Goal: Task Accomplishment & Management: Use online tool/utility

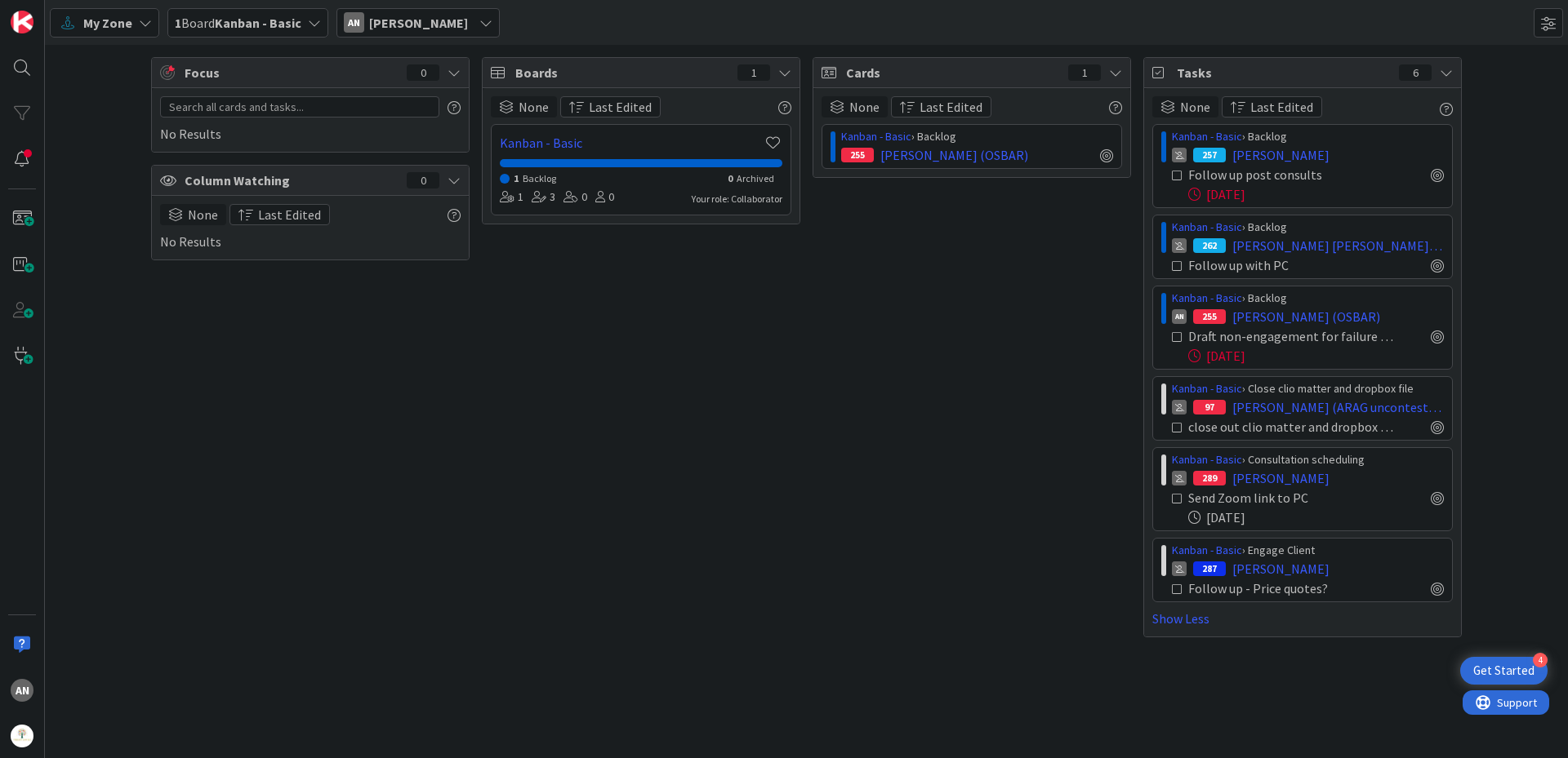
click at [118, 30] on span "My Zone" at bounding box center [107, 22] width 49 height 20
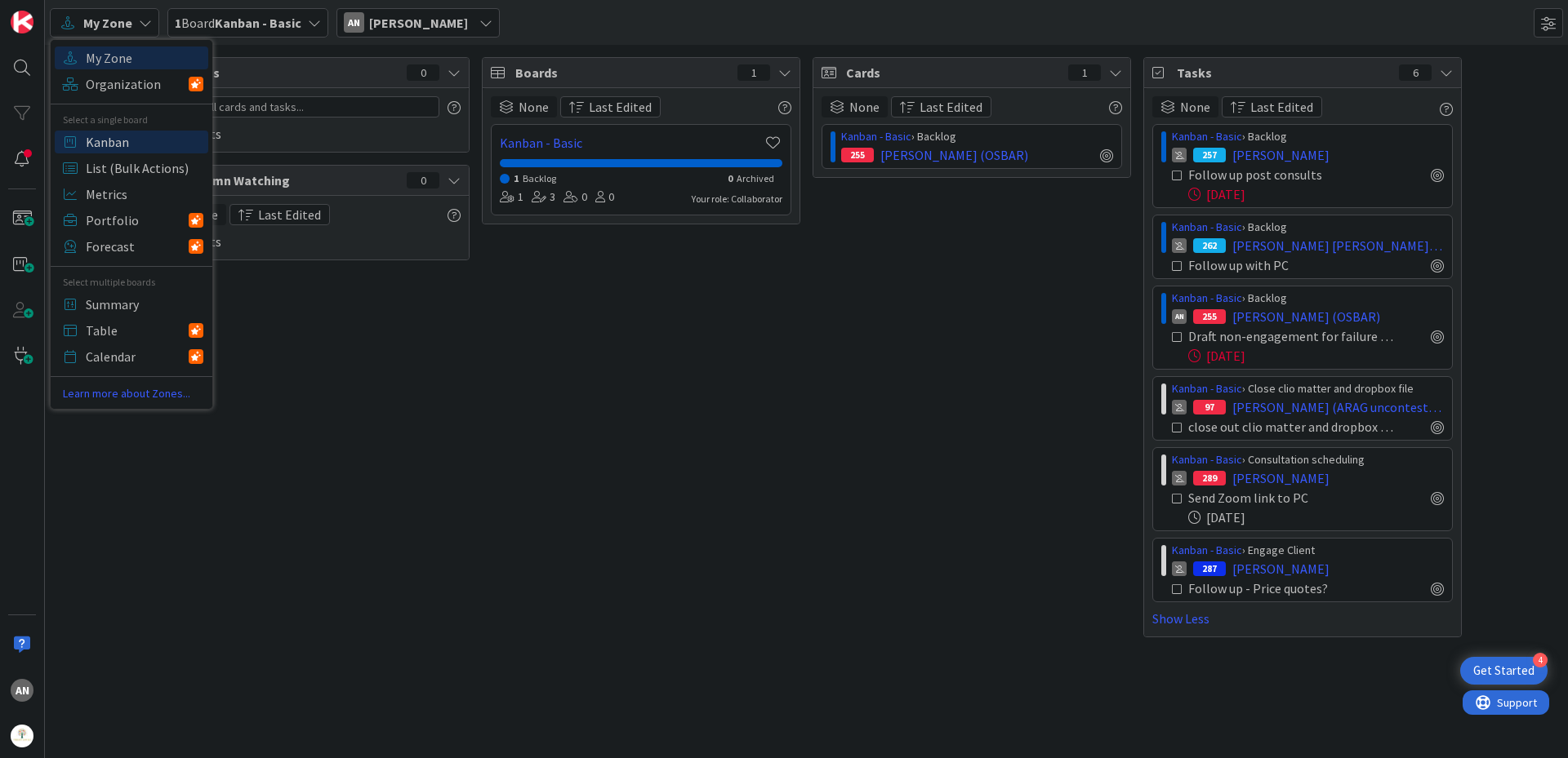
click at [99, 139] on span "Kanban" at bounding box center [144, 142] width 118 height 24
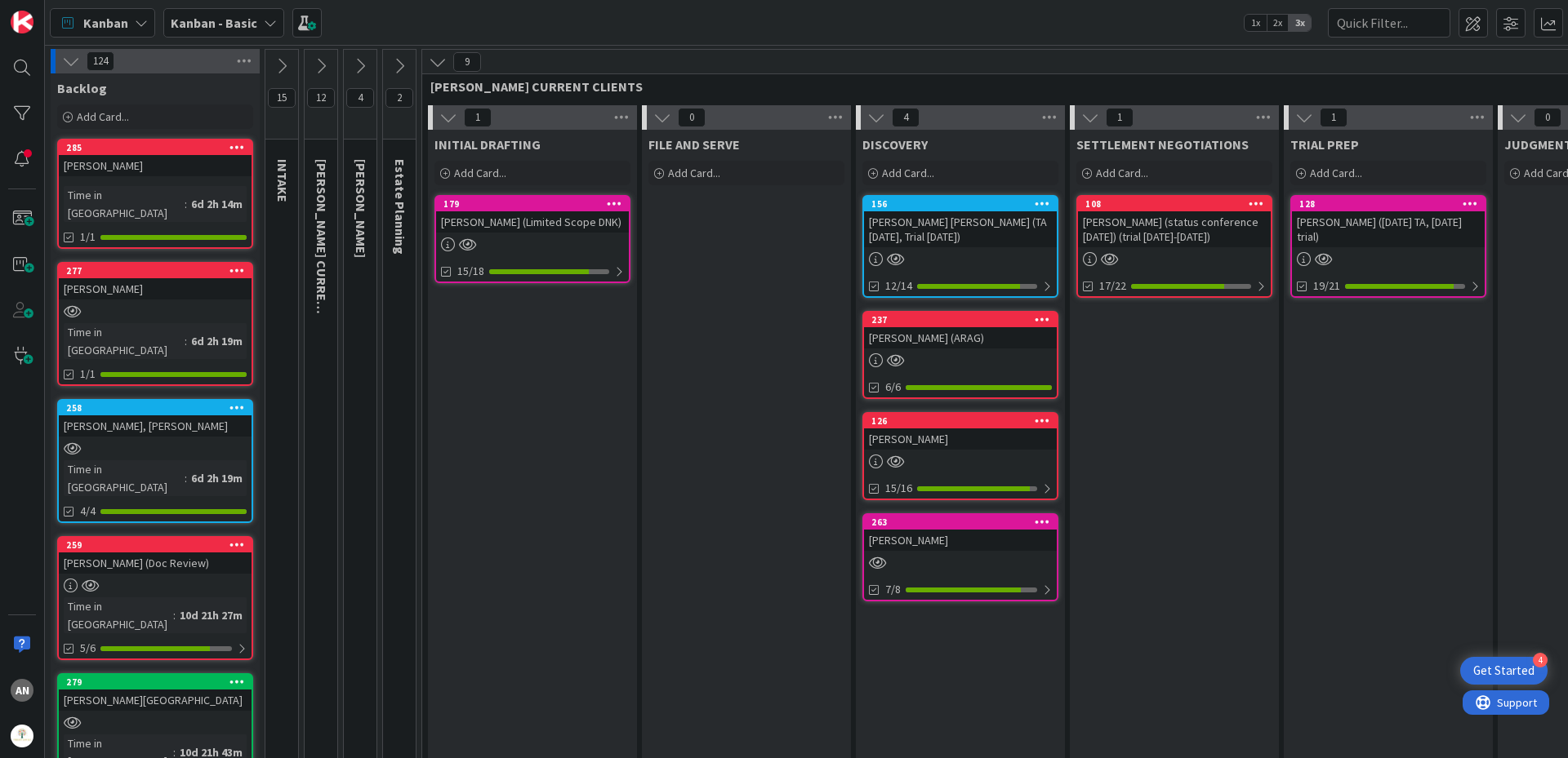
click at [439, 60] on icon at bounding box center [437, 61] width 18 height 18
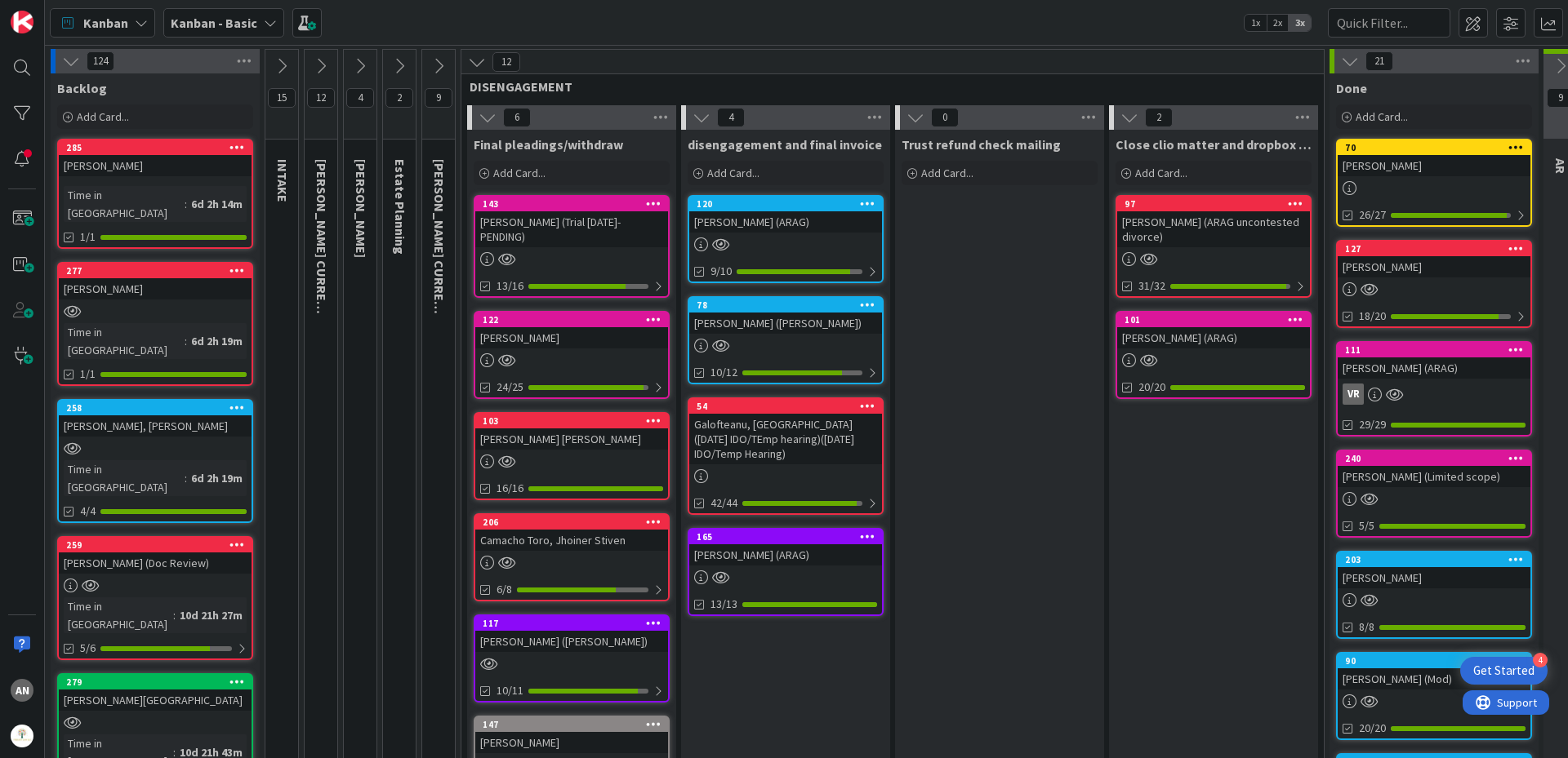
click at [280, 79] on div "15" at bounding box center [282, 95] width 33 height 90
click at [280, 72] on icon at bounding box center [281, 66] width 18 height 18
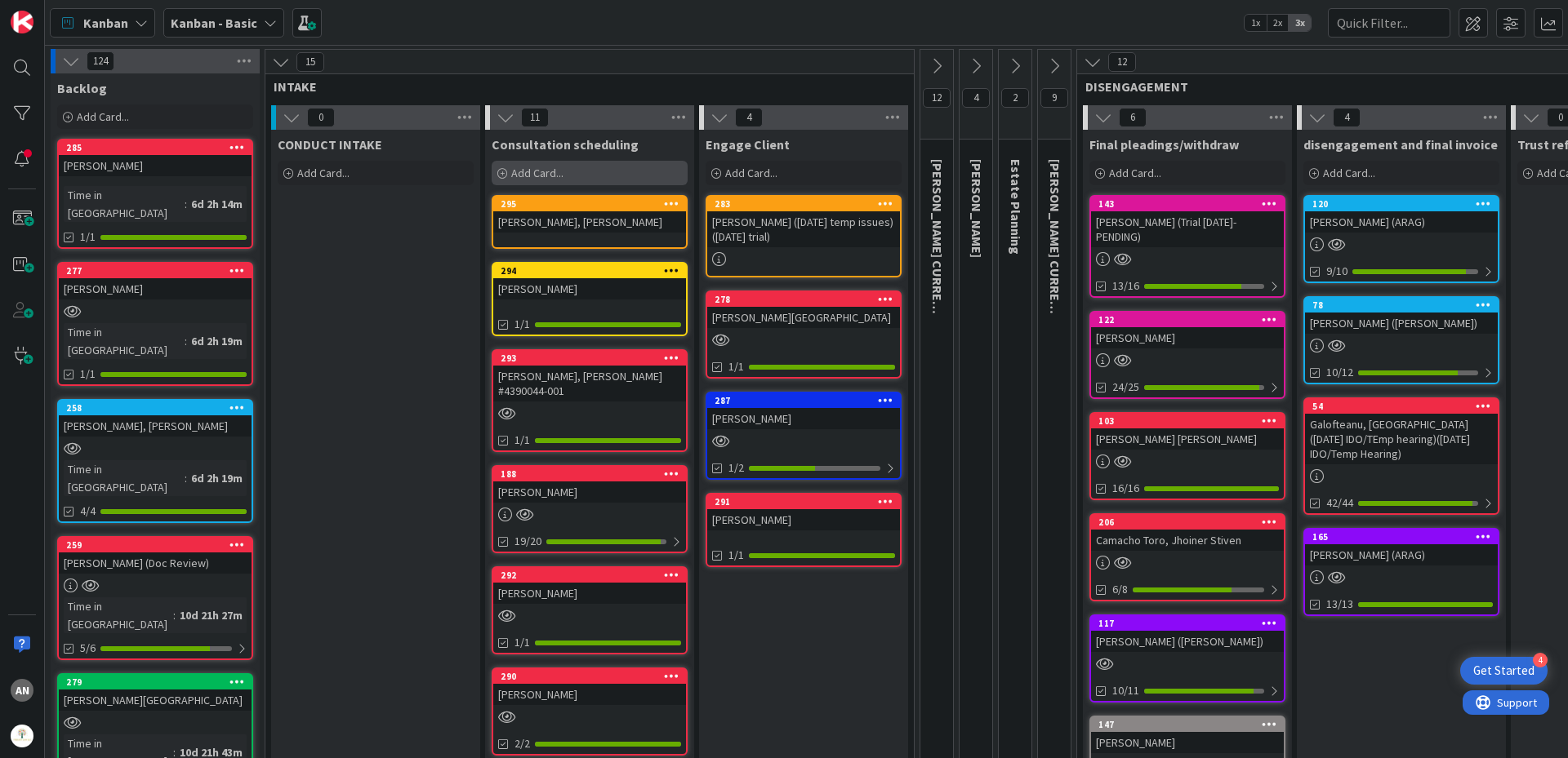
click at [546, 163] on div "Add Card..." at bounding box center [590, 173] width 196 height 24
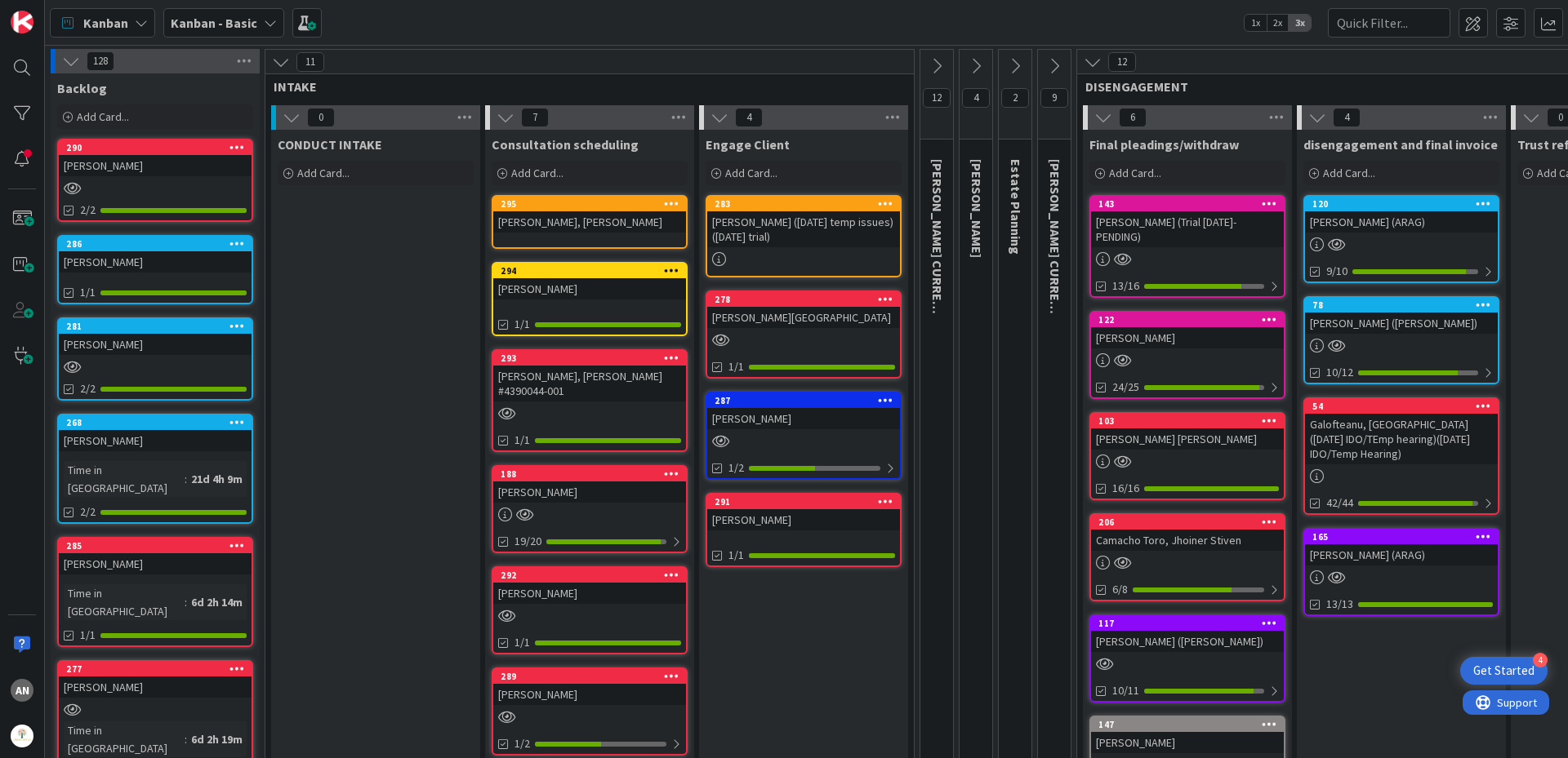
click at [159, 179] on link "290 [PERSON_NAME] 2/2" at bounding box center [155, 181] width 196 height 83
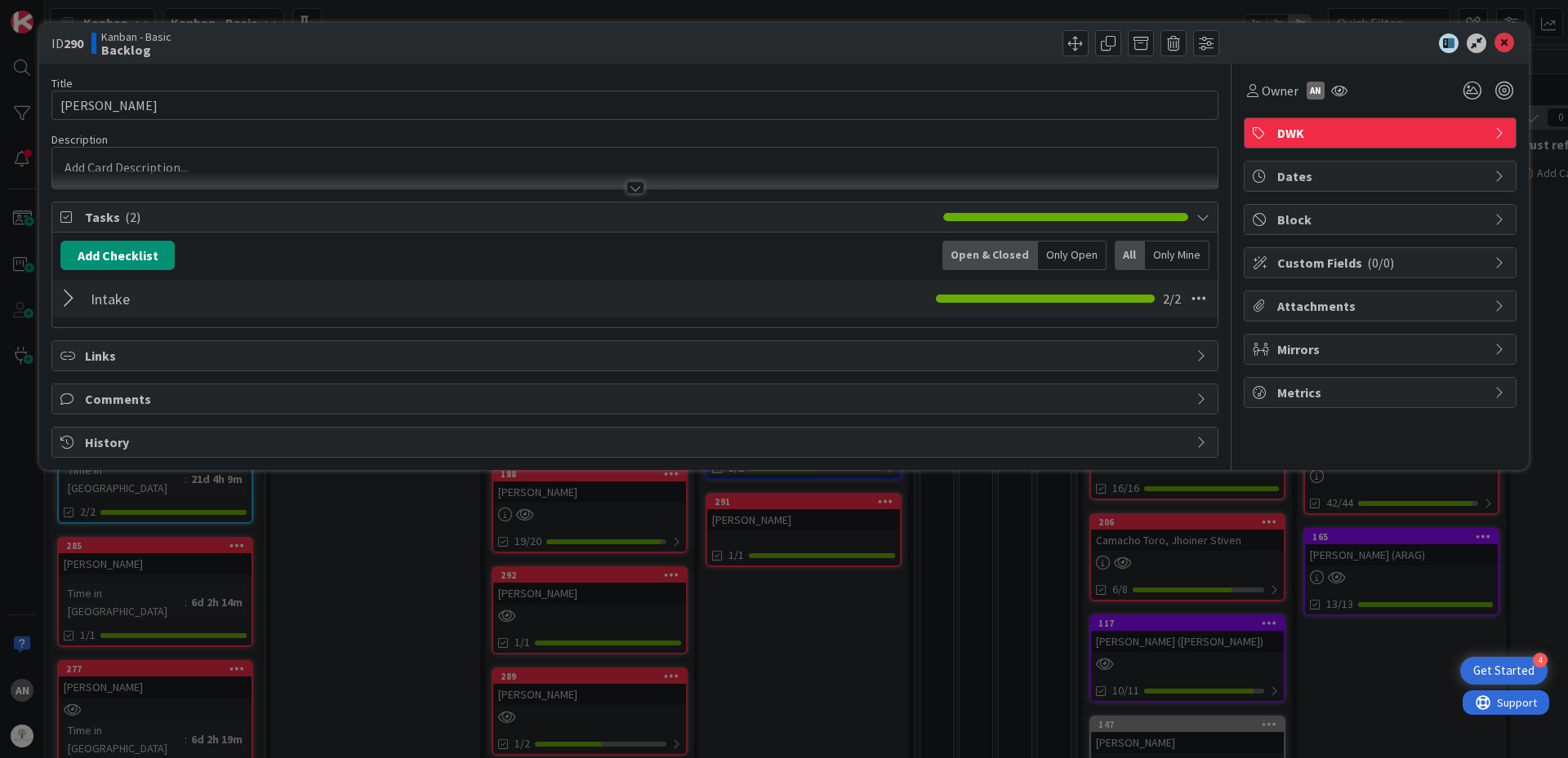
click at [161, 155] on div at bounding box center [634, 168] width 1165 height 41
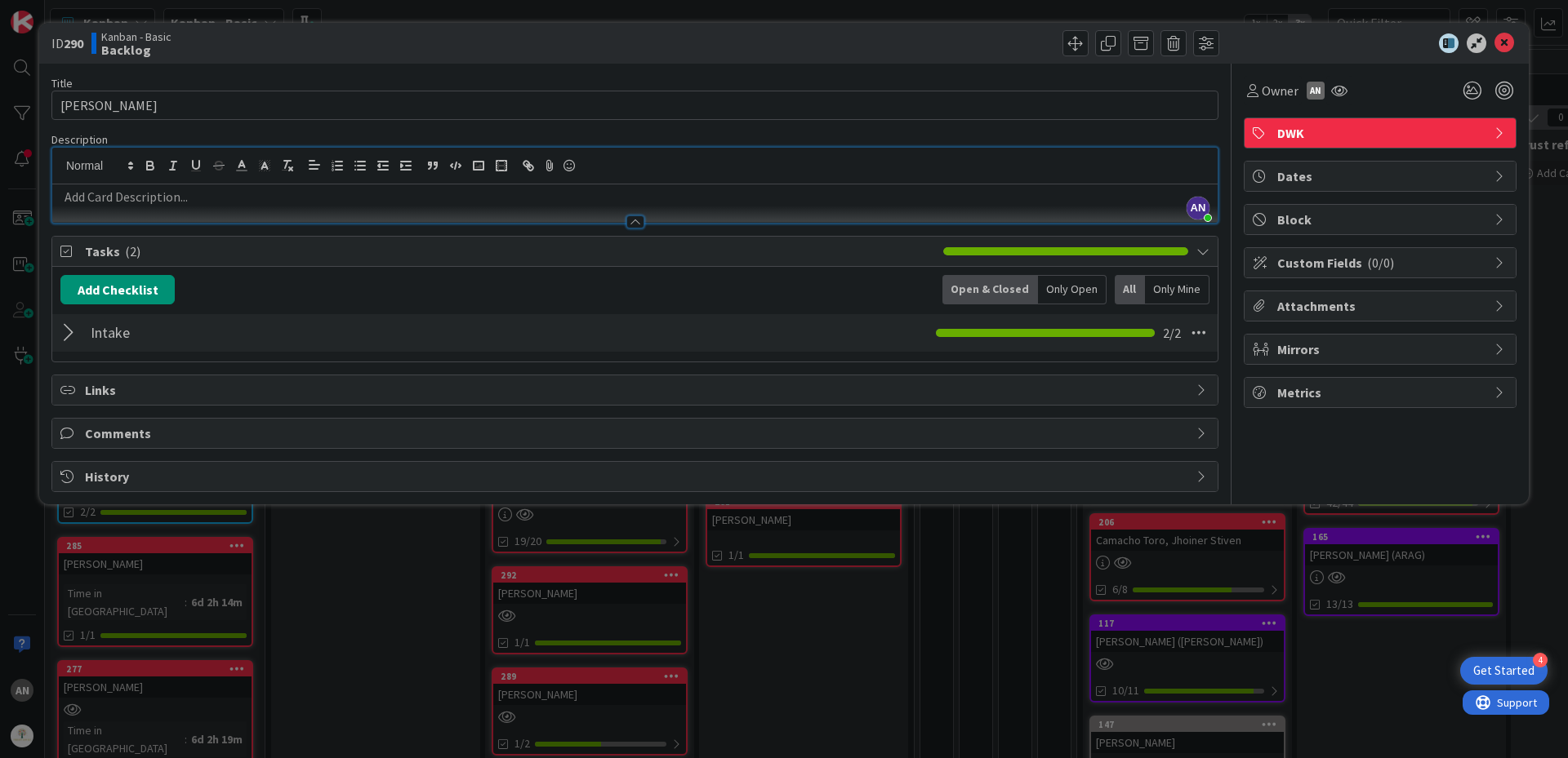
click at [150, 198] on p at bounding box center [634, 197] width 1149 height 19
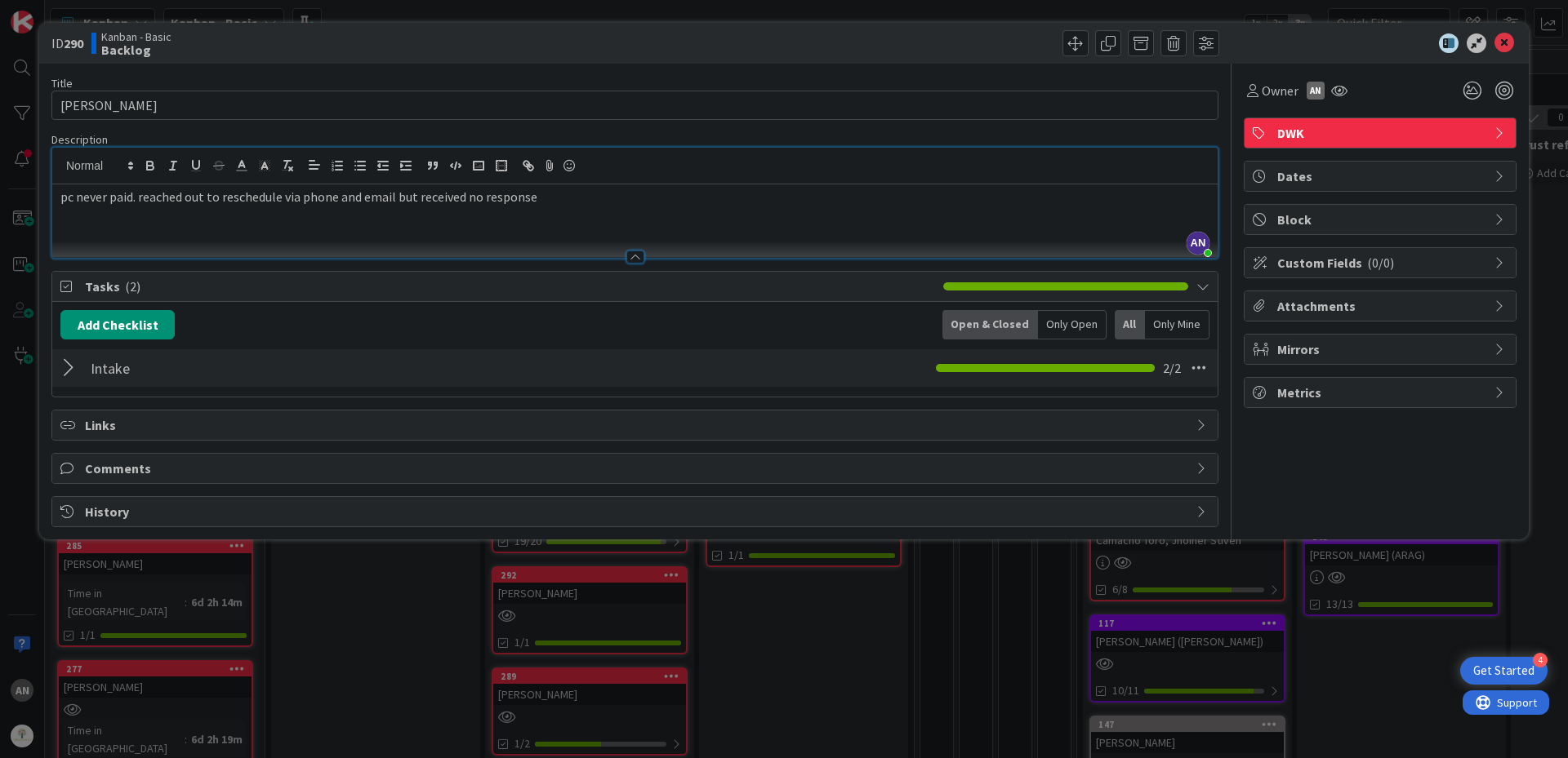
click at [62, 196] on p "pc never paid. reached out to reschedule via phone and email but received no re…" at bounding box center [634, 197] width 1149 height 19
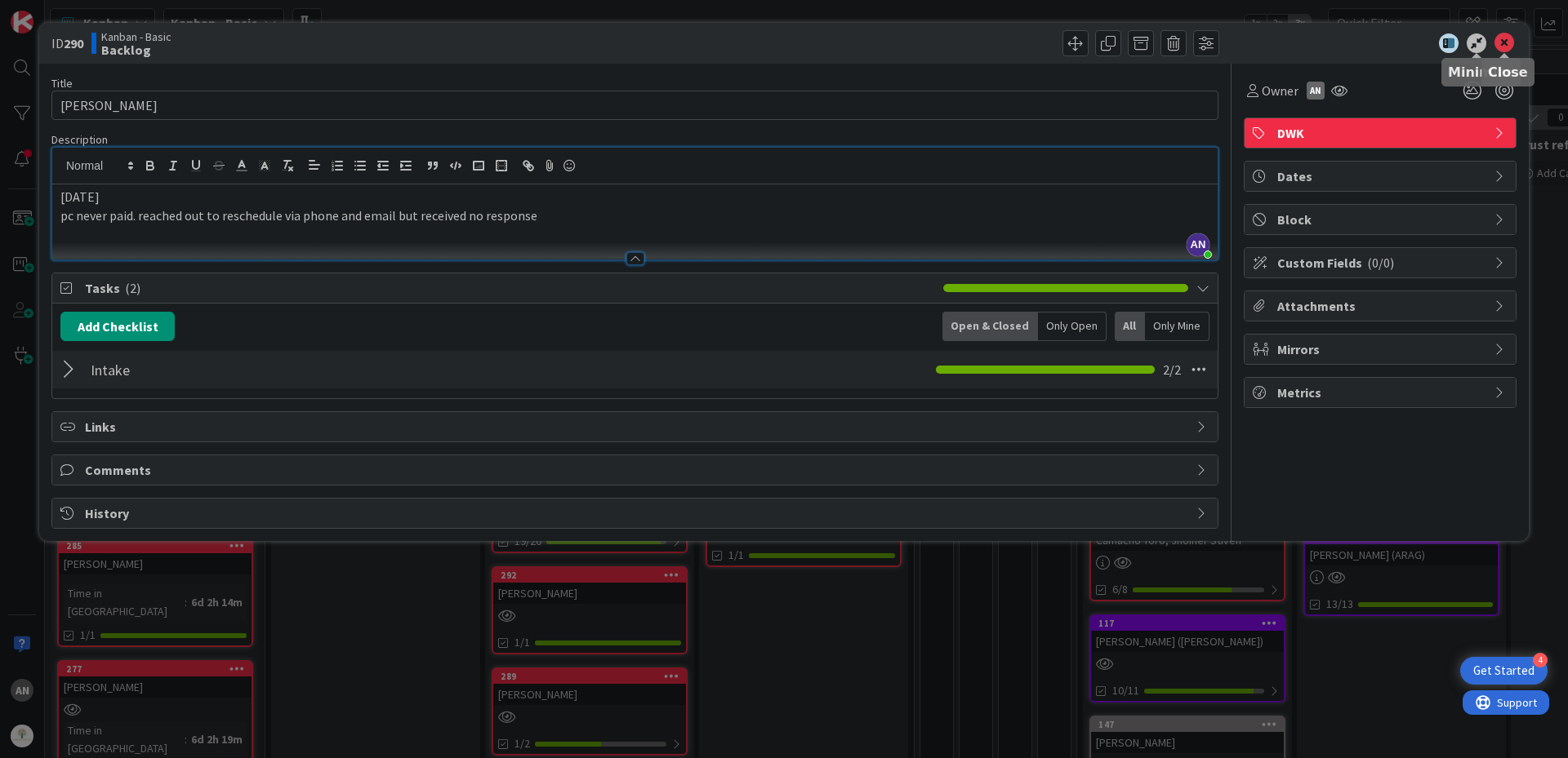
click at [1502, 41] on icon at bounding box center [1504, 43] width 20 height 20
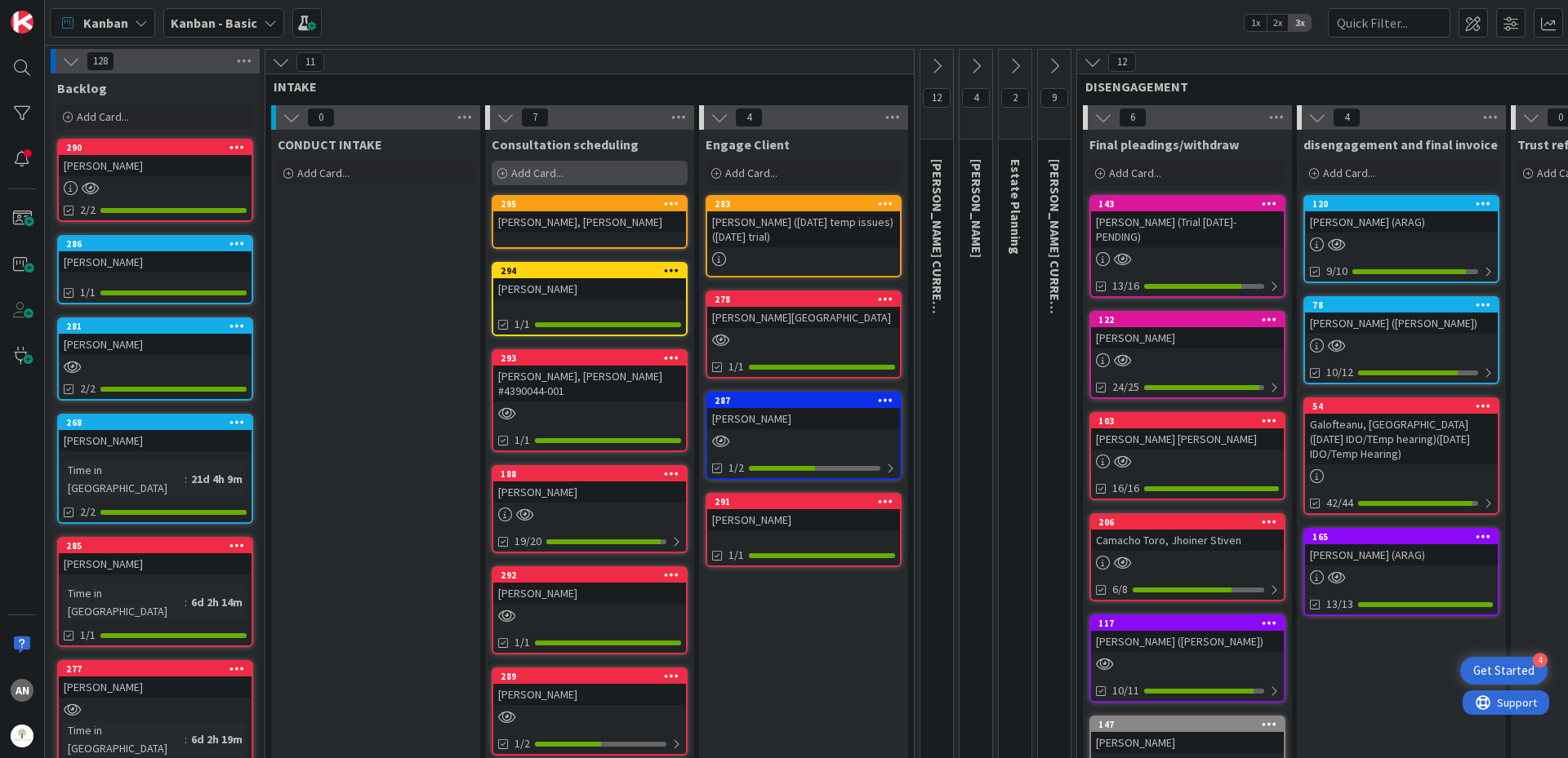
click at [559, 166] on span "Add Card..." at bounding box center [537, 173] width 52 height 15
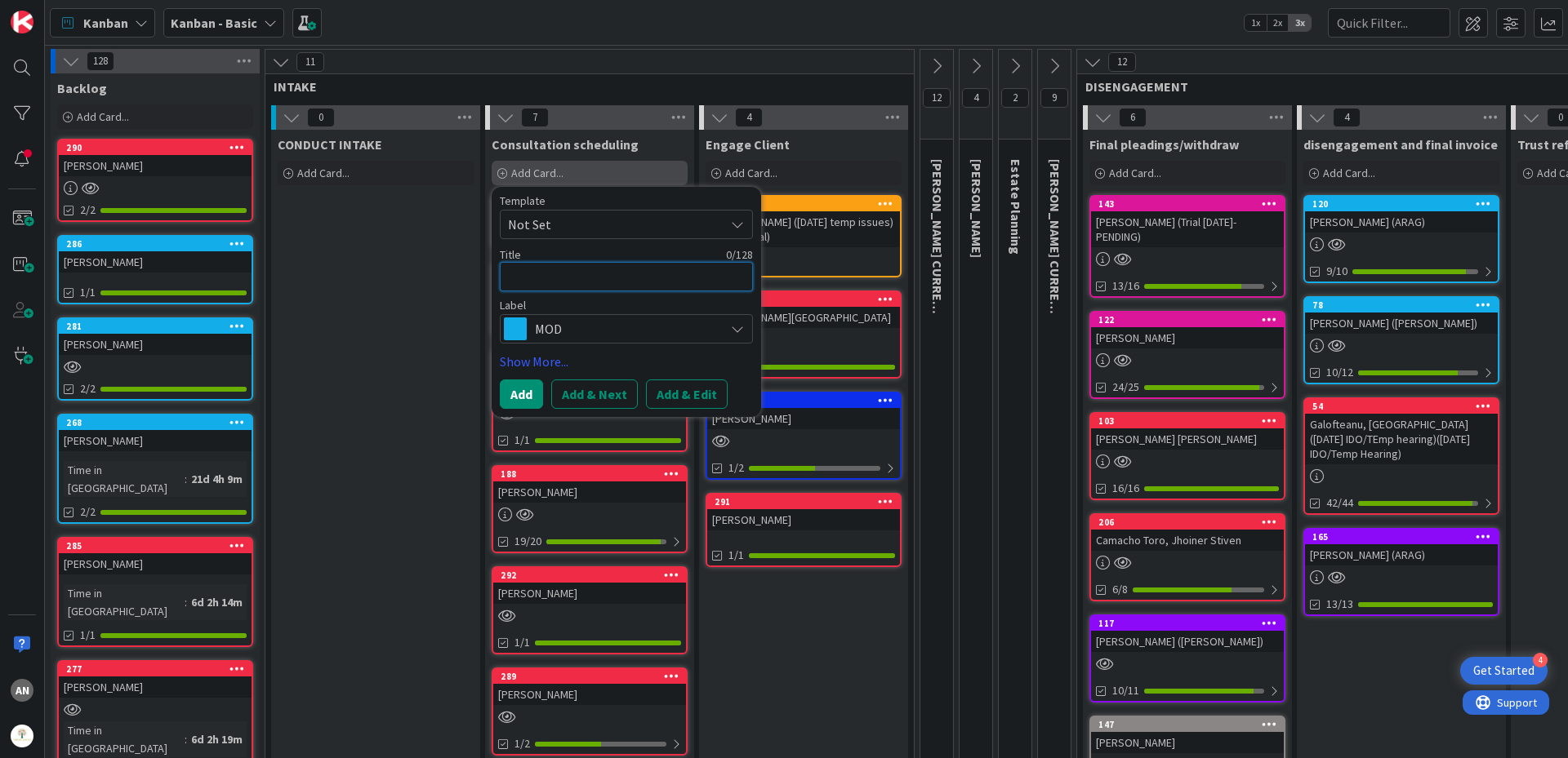
type textarea "x"
type textarea "E"
type textarea "x"
type textarea "El"
type textarea "x"
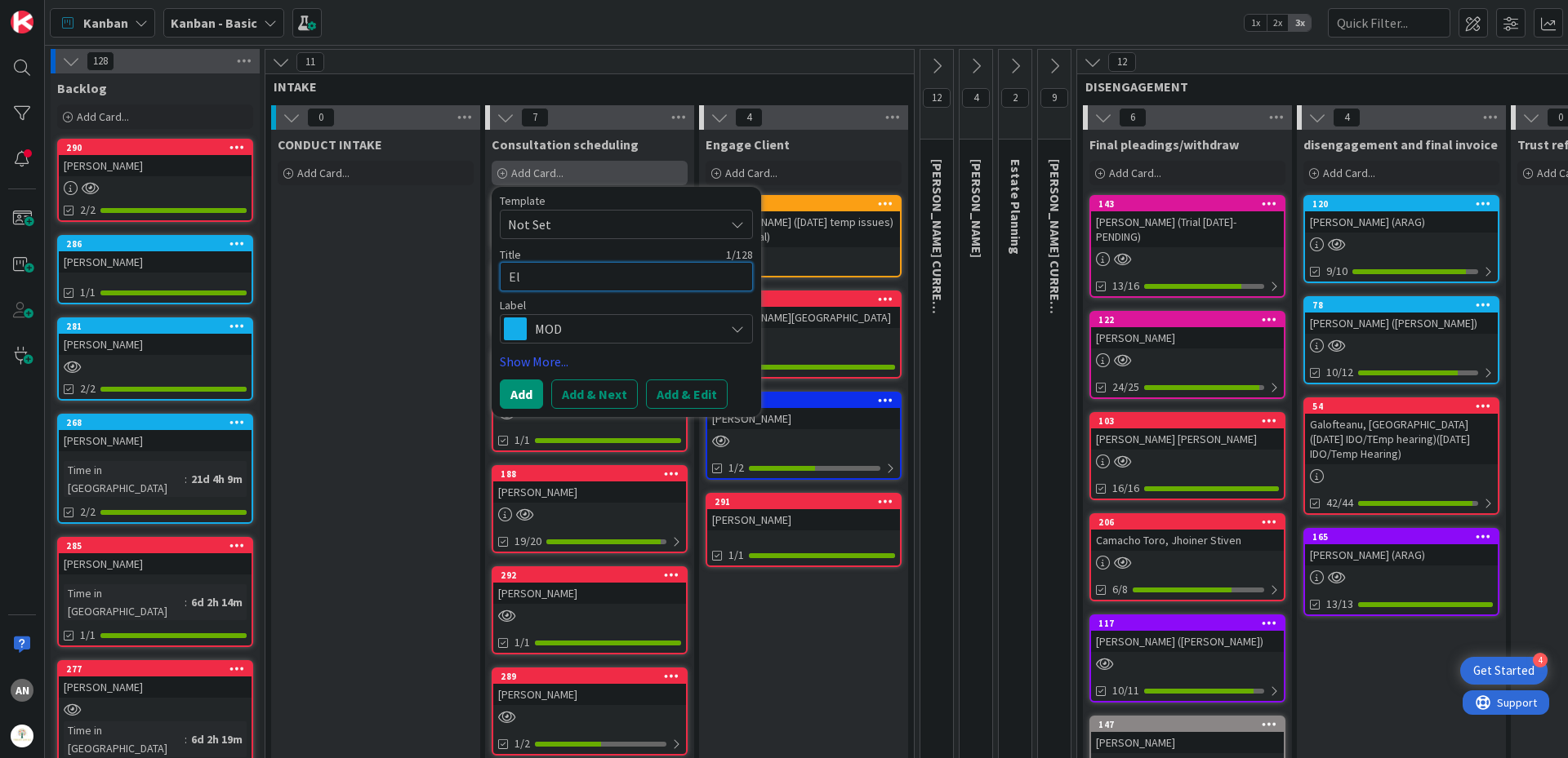
type textarea "Elw"
type textarea "x"
type textarea "El"
type textarea "x"
type textarea "Elr"
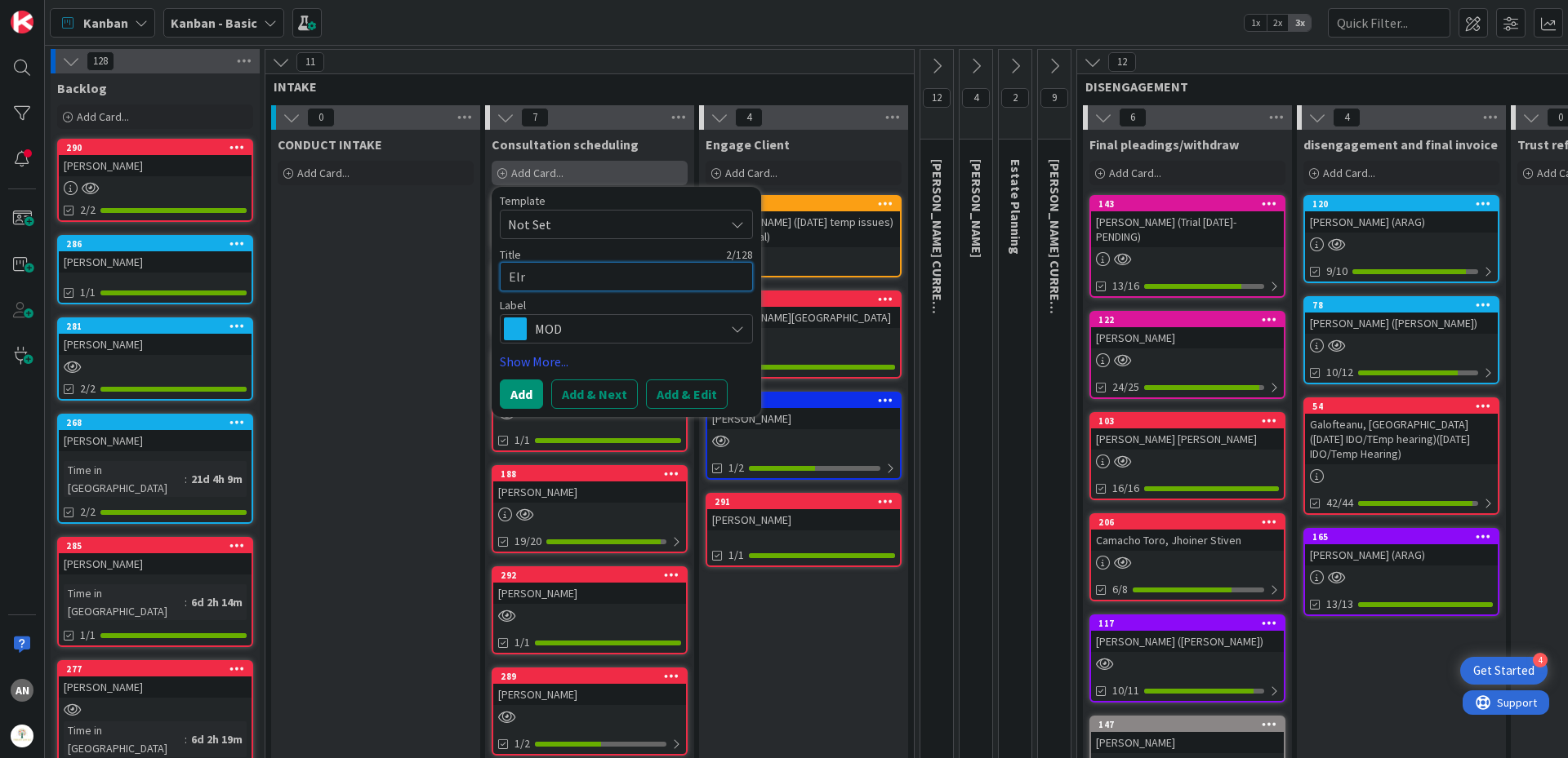
type textarea "x"
type textarea "Elro"
type textarea "x"
type textarea "[PERSON_NAME]"
type textarea "x"
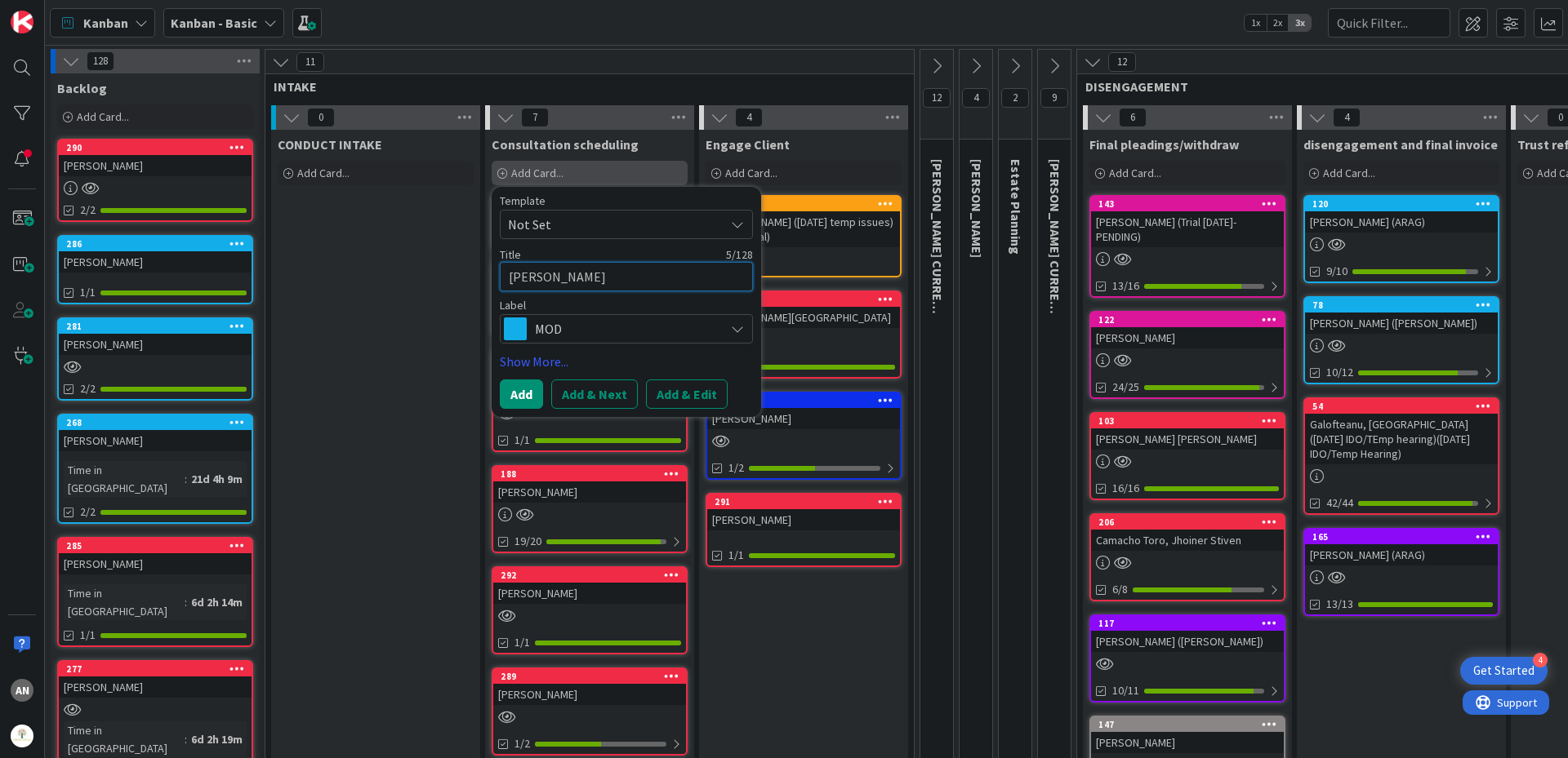
type textarea "[PERSON_NAME],"
type textarea "x"
type textarea "[PERSON_NAME], B"
type textarea "x"
type textarea "[PERSON_NAME], Br"
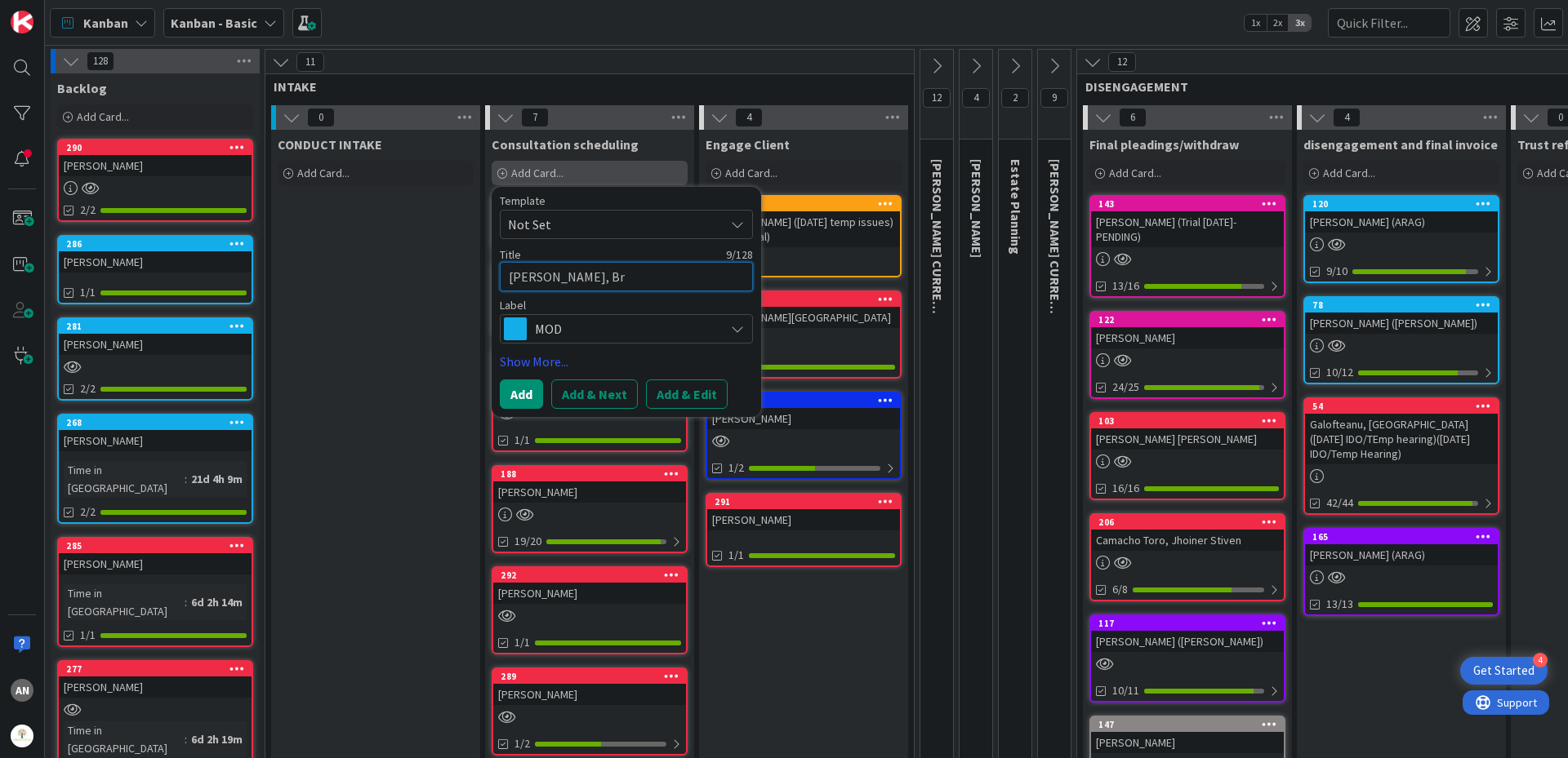
type textarea "x"
type textarea "[PERSON_NAME]"
type textarea "x"
type textarea "[PERSON_NAME]"
type textarea "x"
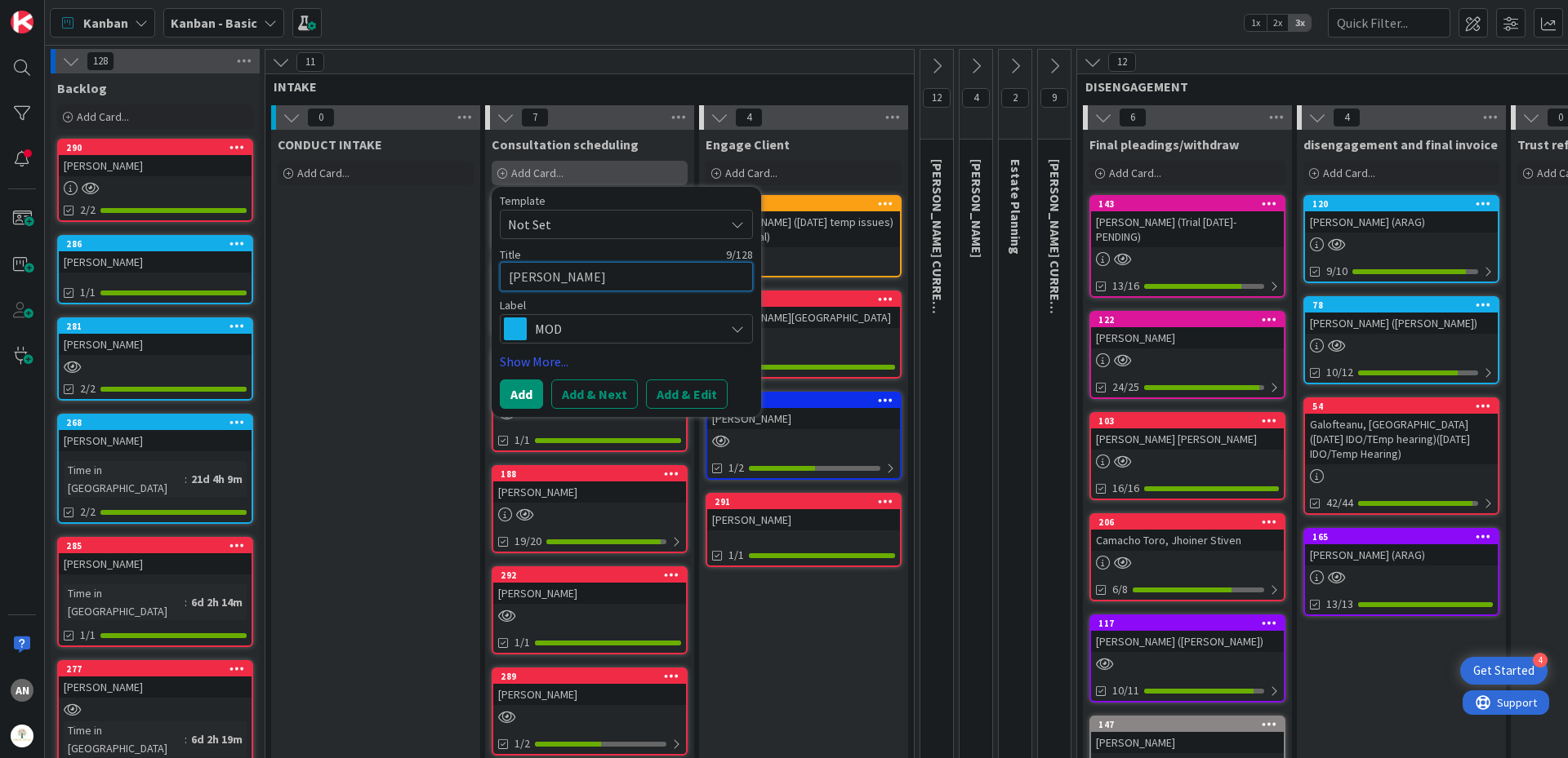
type textarea "[PERSON_NAME]"
type textarea "x"
type textarea "[PERSON_NAME]"
click at [574, 328] on span "MOD" at bounding box center [626, 328] width 182 height 22
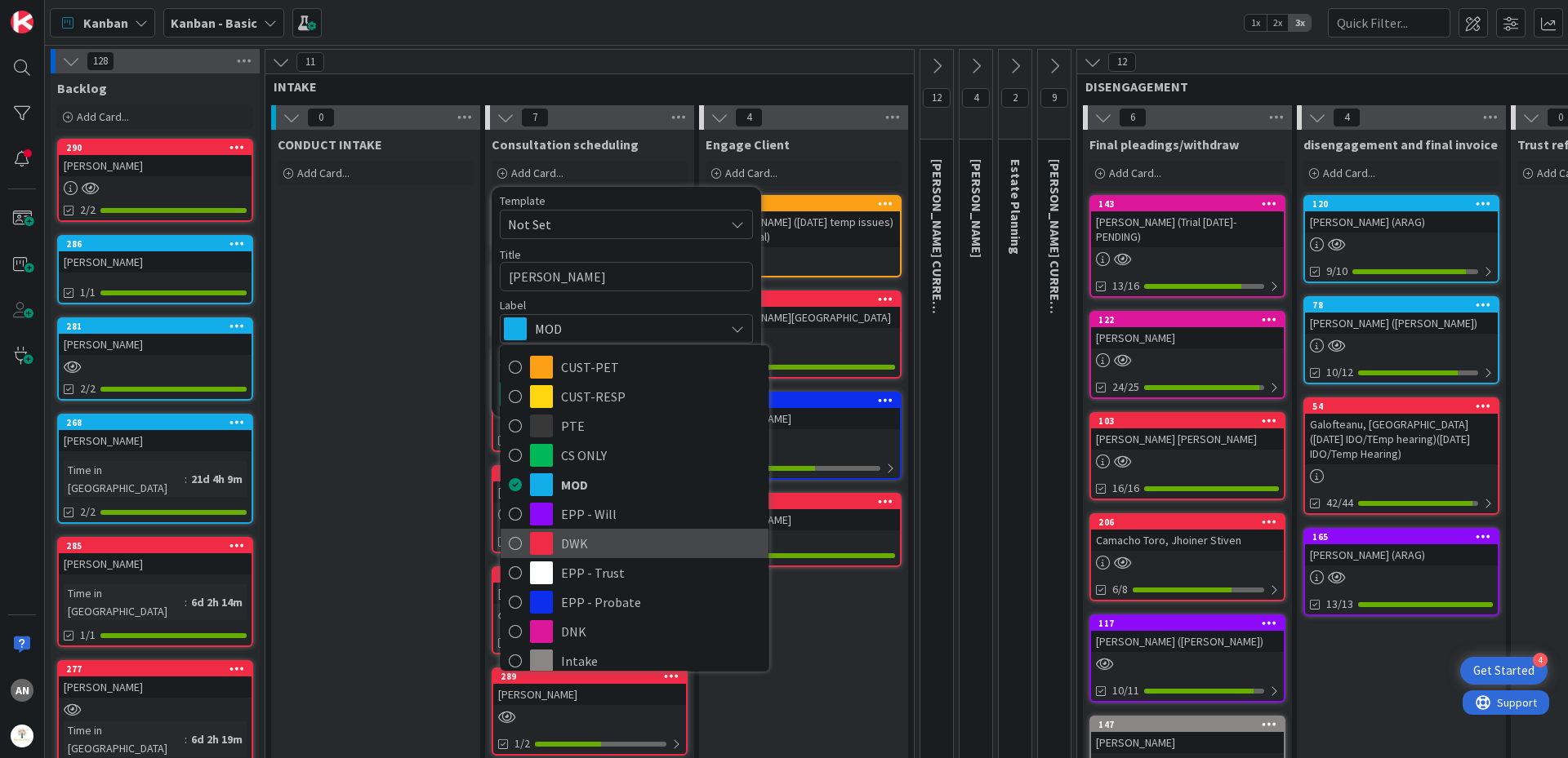
click at [593, 532] on span "DWK" at bounding box center [660, 544] width 199 height 24
type textarea "x"
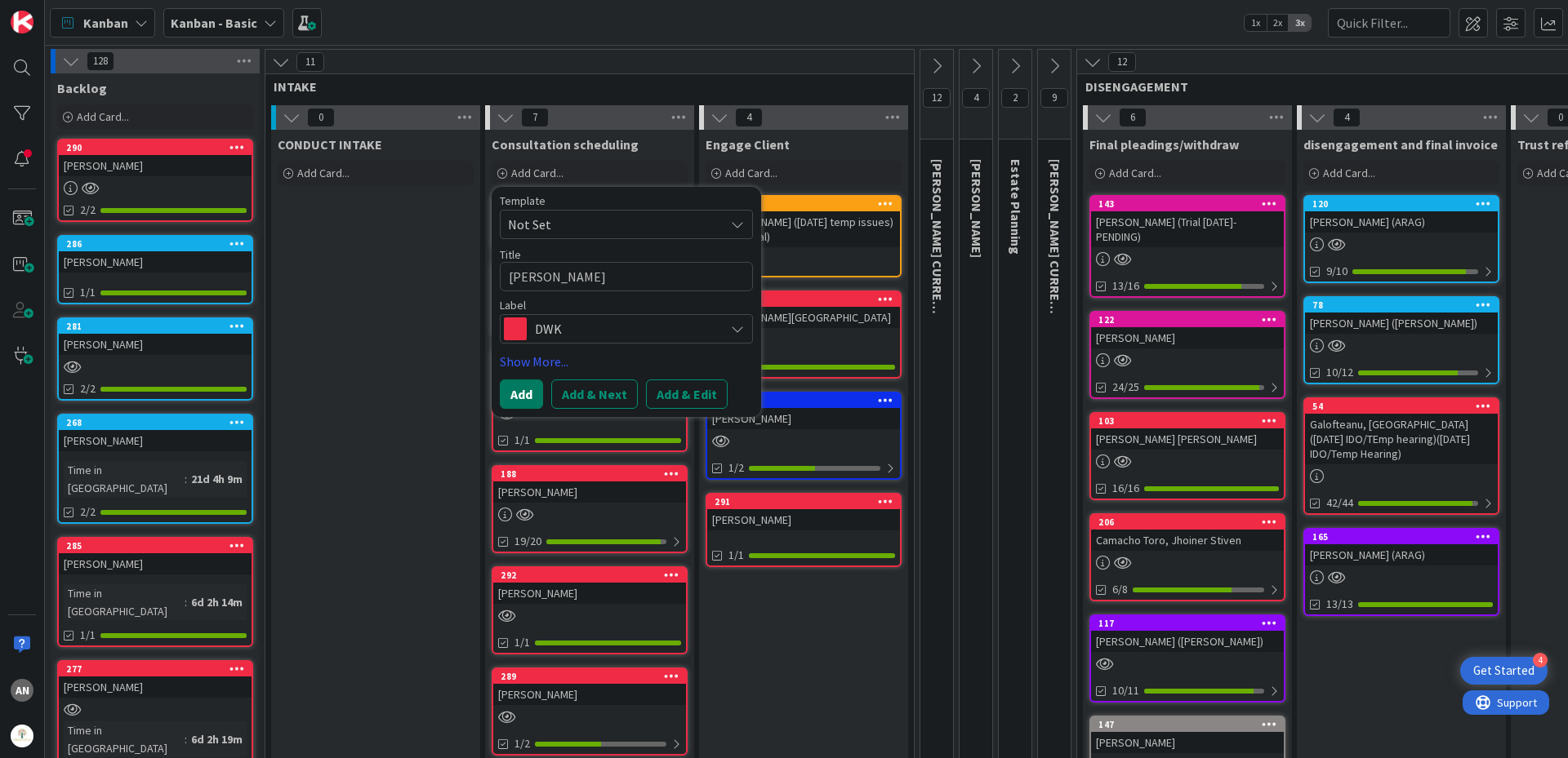
click at [515, 404] on button "Add" at bounding box center [521, 394] width 43 height 29
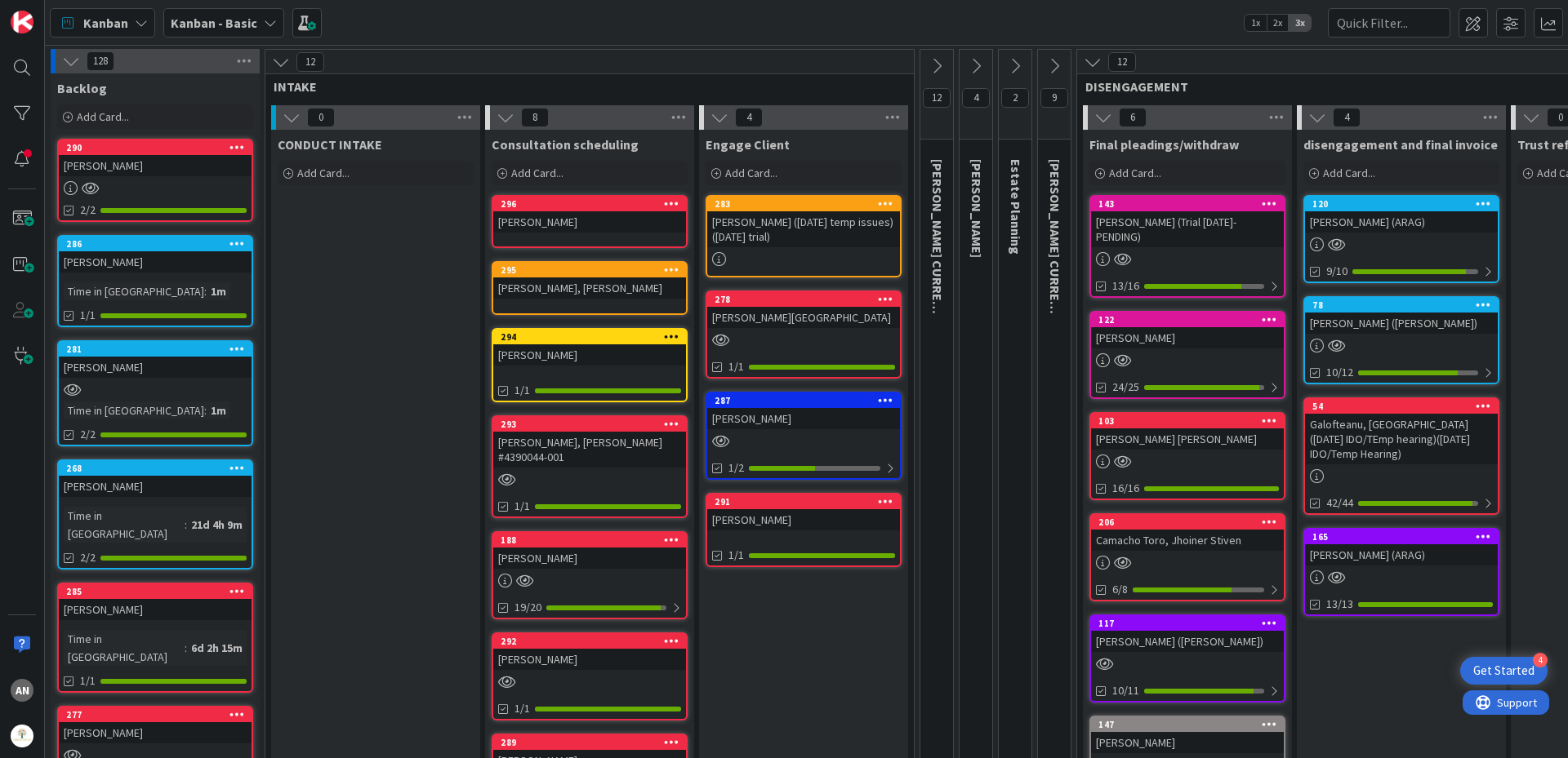
click at [571, 287] on div "[PERSON_NAME], [PERSON_NAME]" at bounding box center [590, 288] width 193 height 22
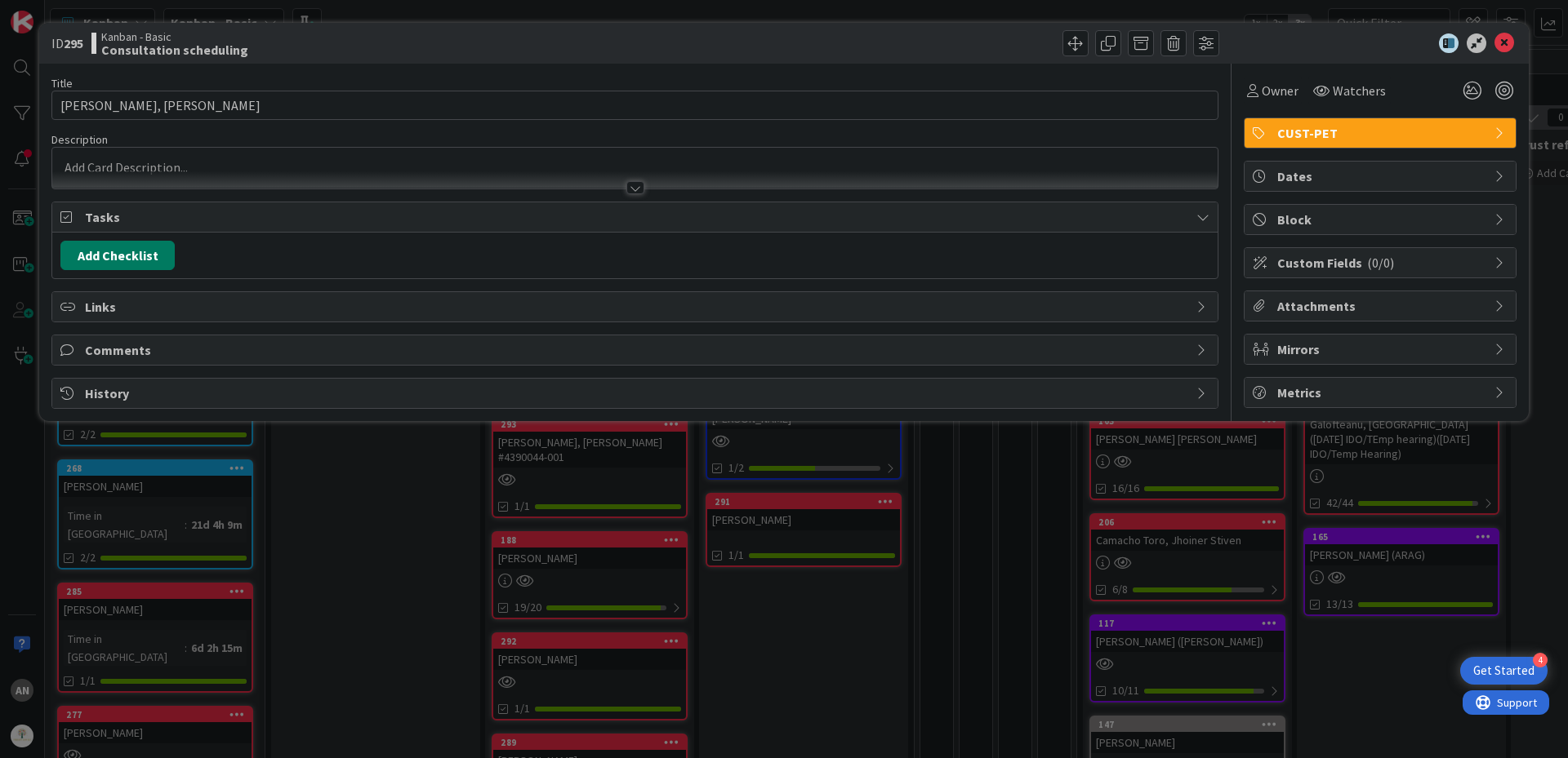
click at [112, 263] on button "Add Checklist" at bounding box center [118, 256] width 114 height 29
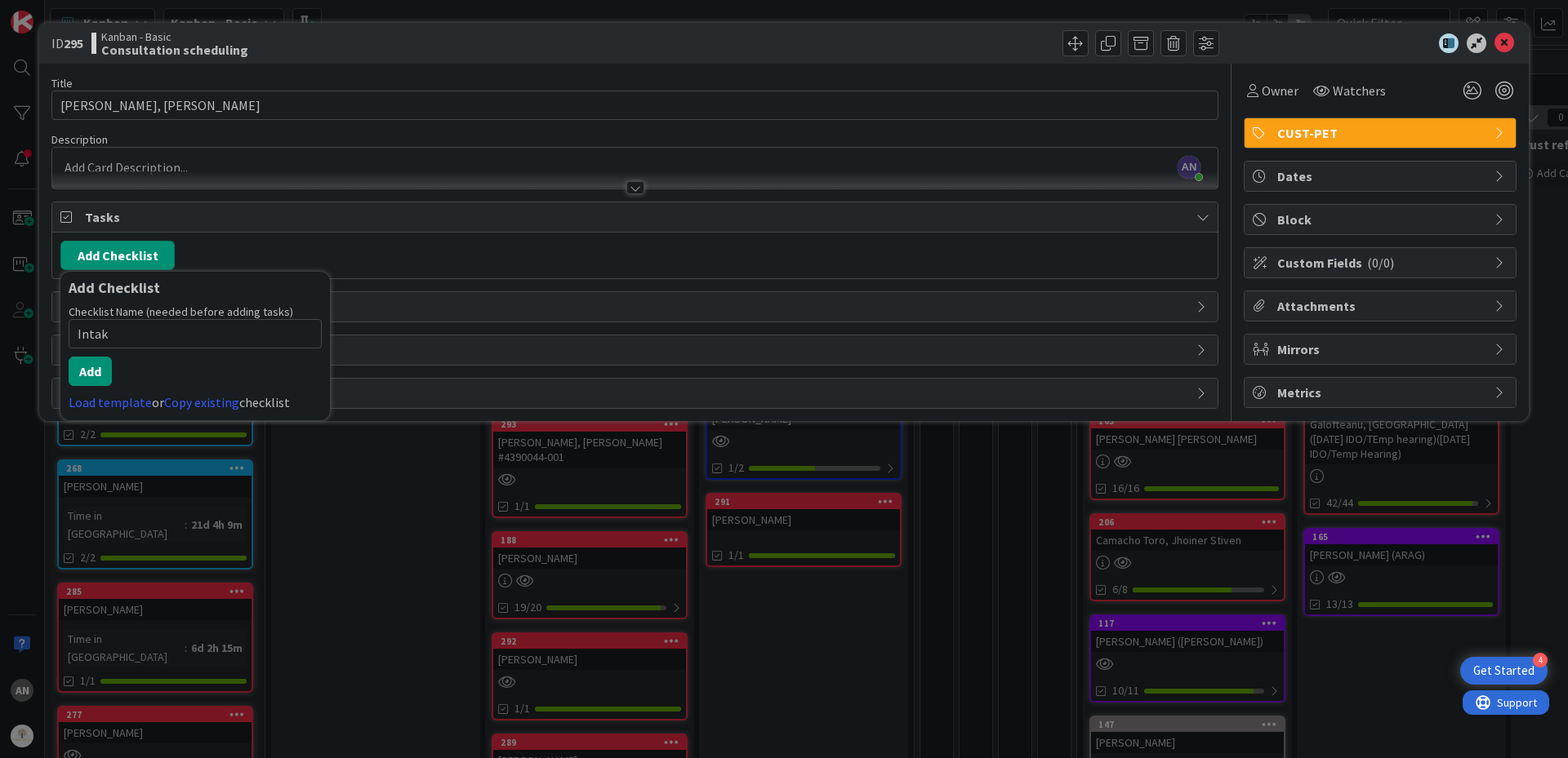
type input "Intake"
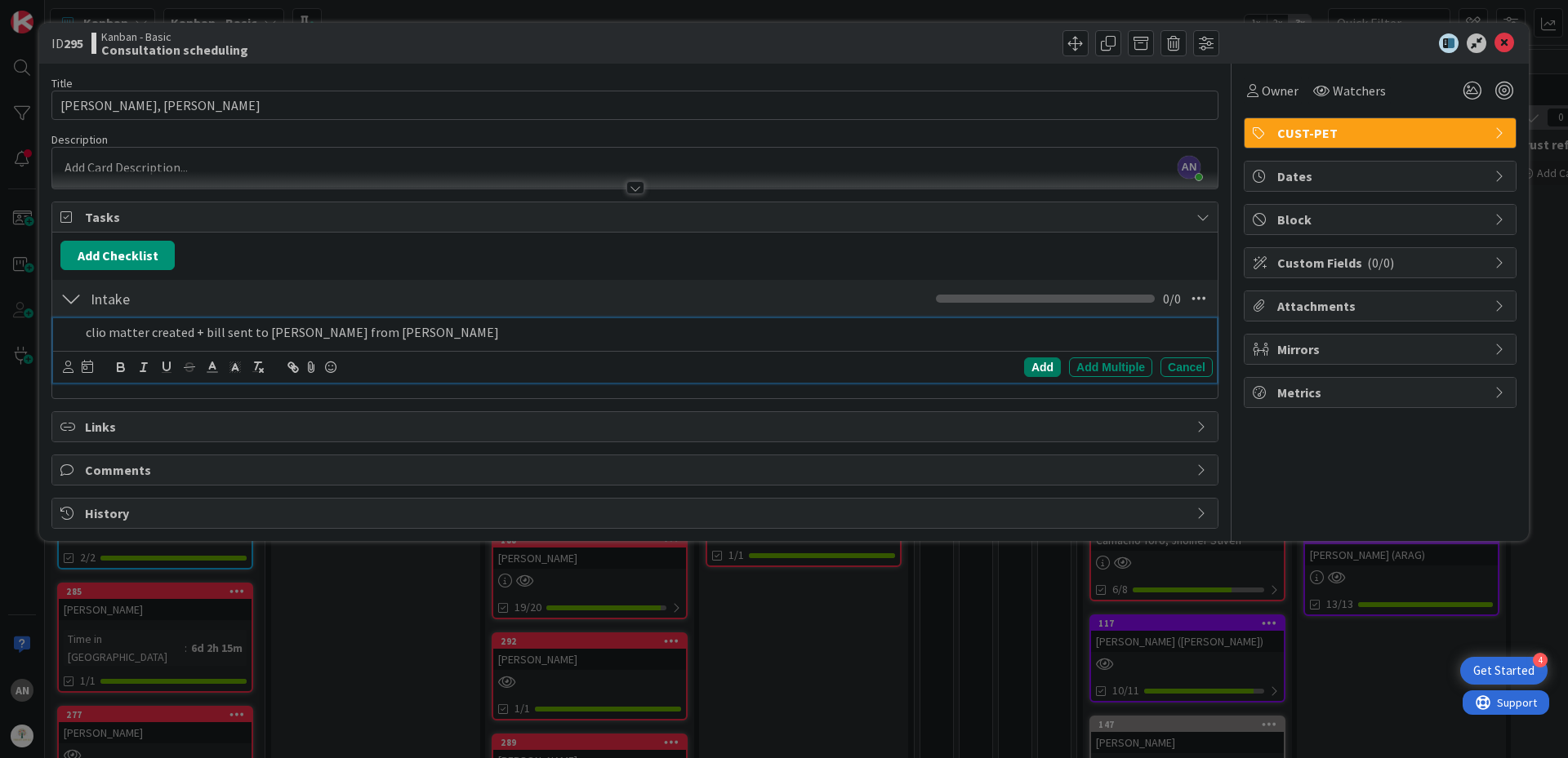
click at [1053, 370] on div "Add" at bounding box center [1042, 367] width 37 height 20
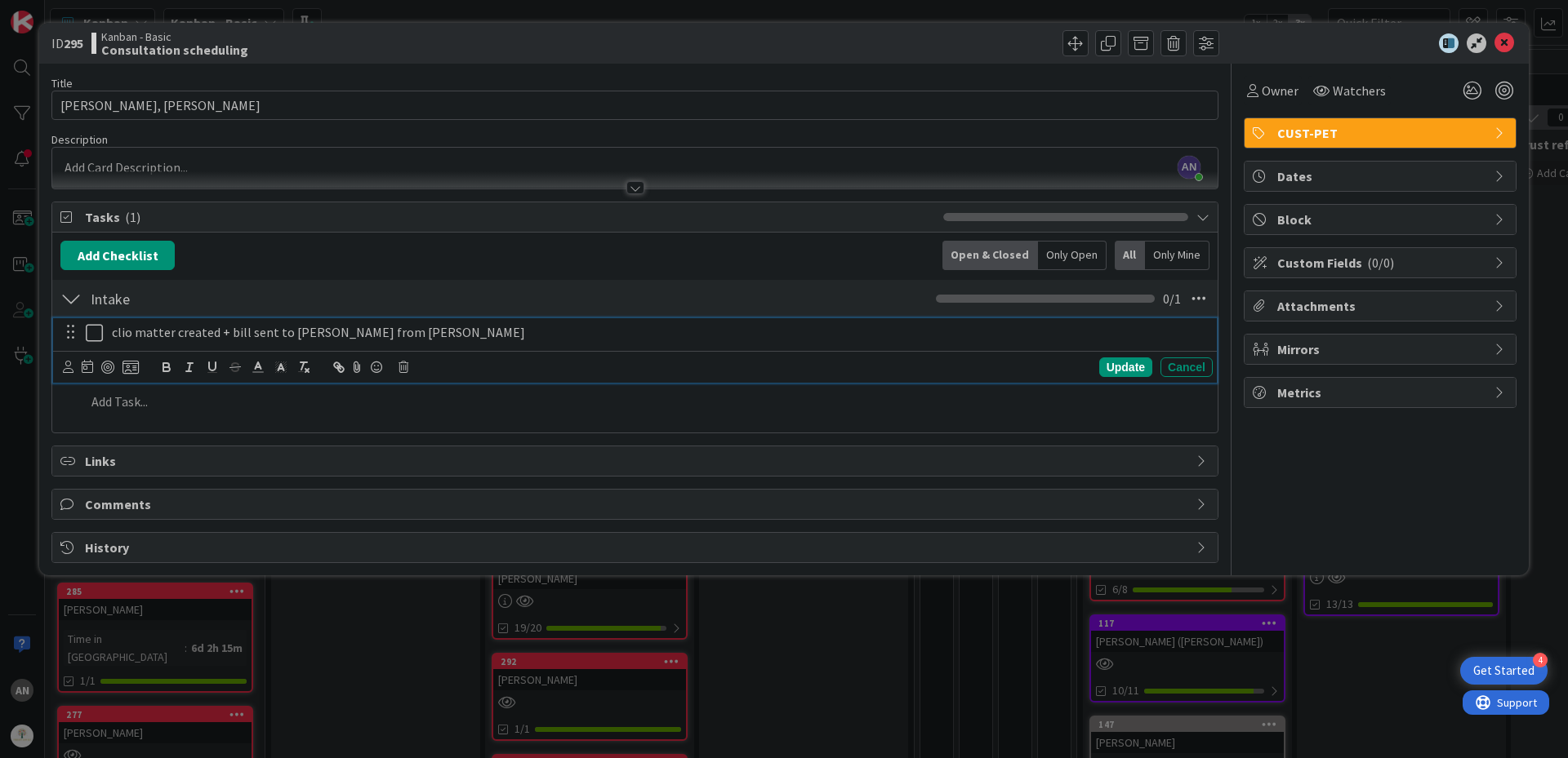
click at [88, 340] on icon at bounding box center [98, 333] width 24 height 20
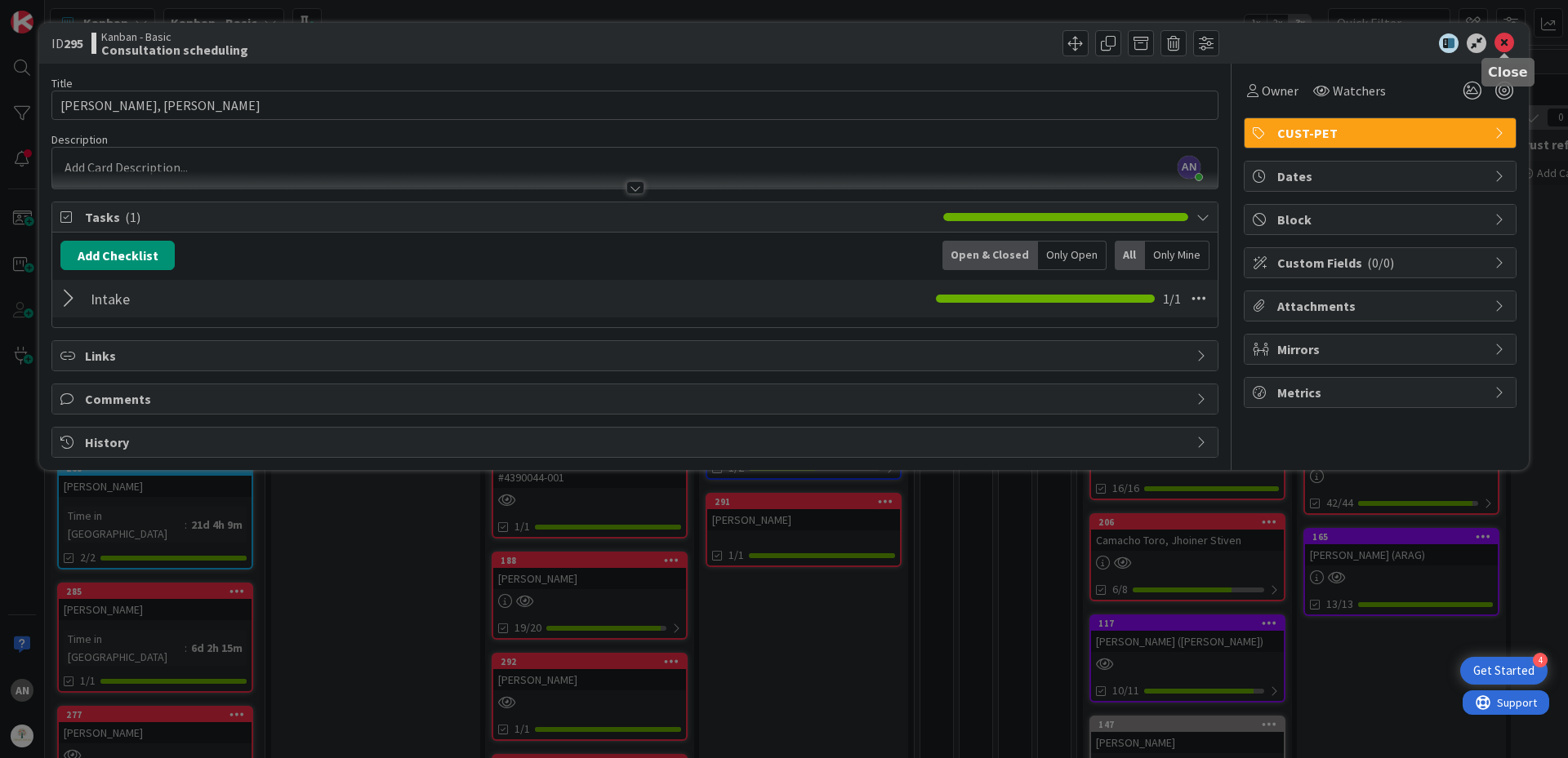
click at [1498, 47] on icon at bounding box center [1504, 43] width 20 height 20
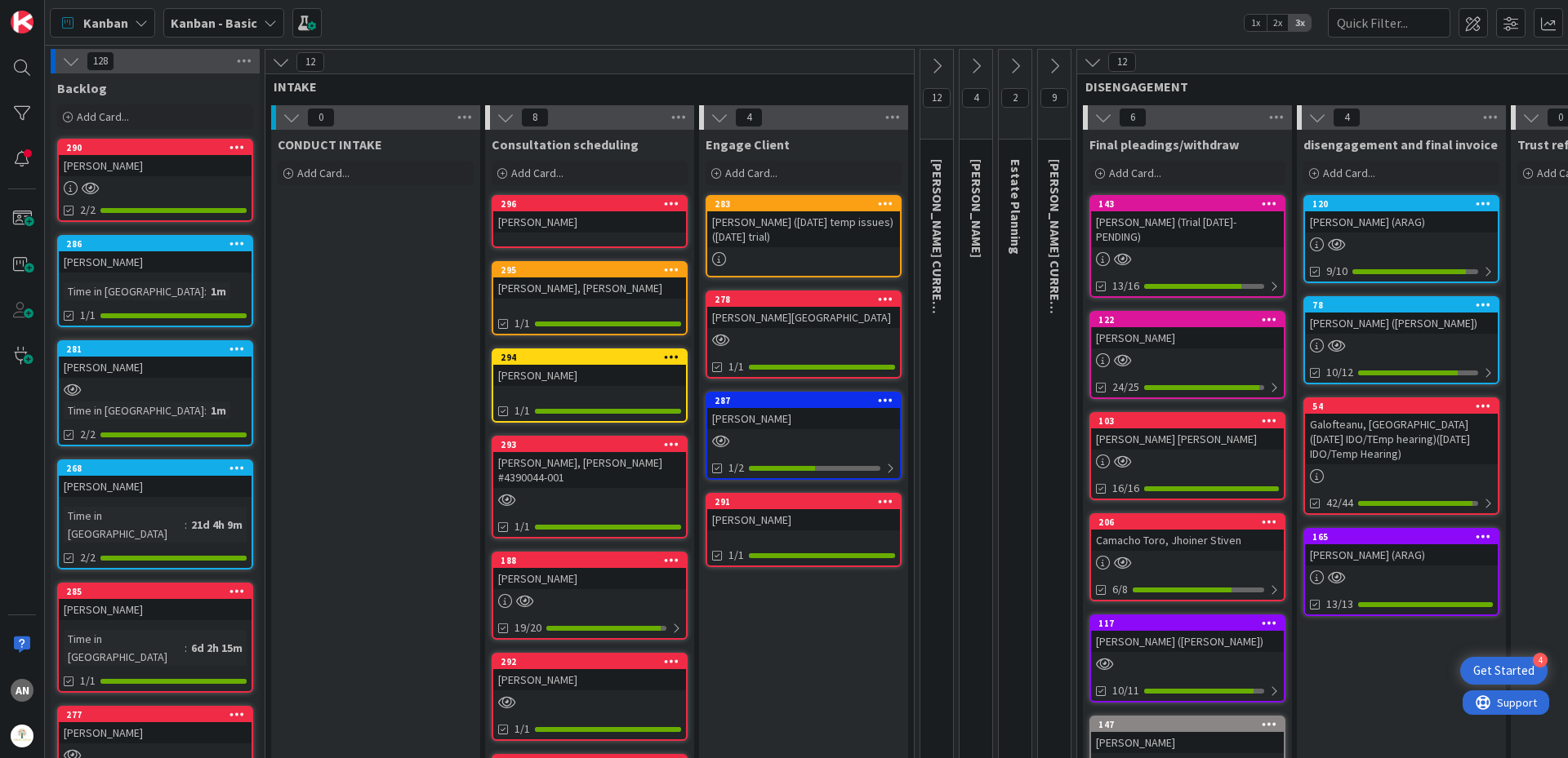
click at [570, 225] on div "[PERSON_NAME]" at bounding box center [590, 222] width 193 height 22
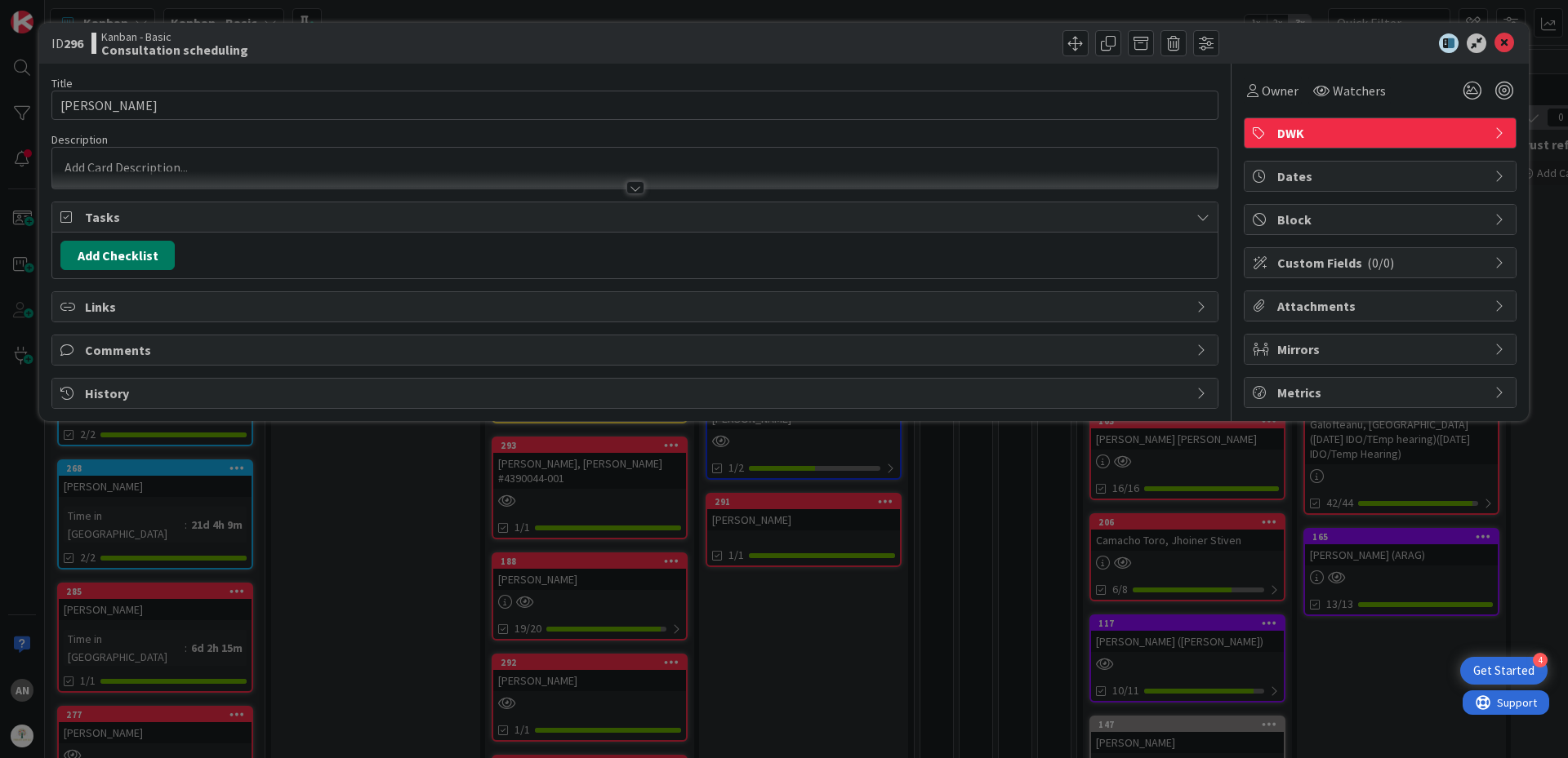
click at [134, 246] on button "Add Checklist" at bounding box center [118, 256] width 114 height 29
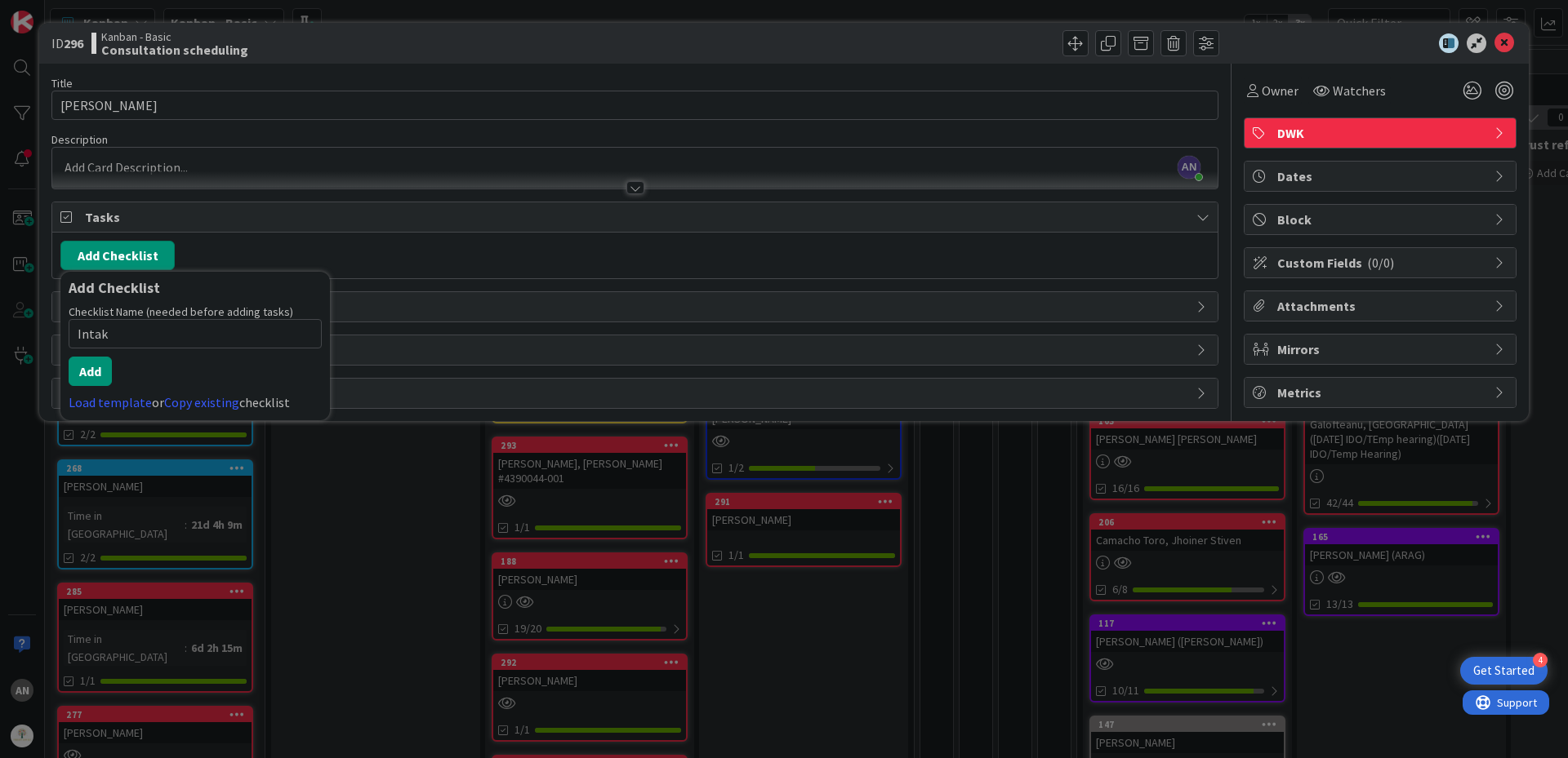
type input "Intake"
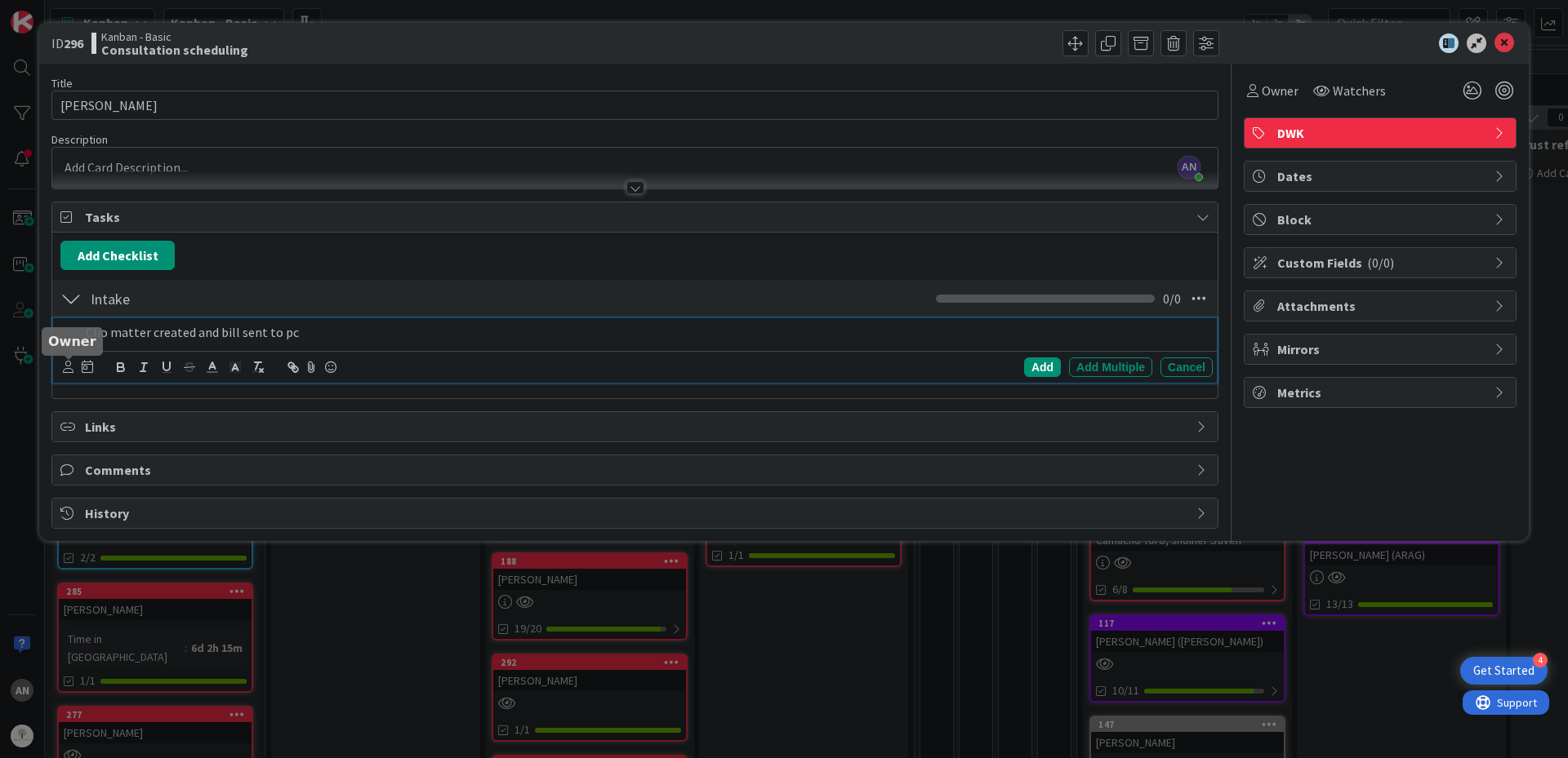
click at [70, 366] on icon at bounding box center [68, 366] width 10 height 12
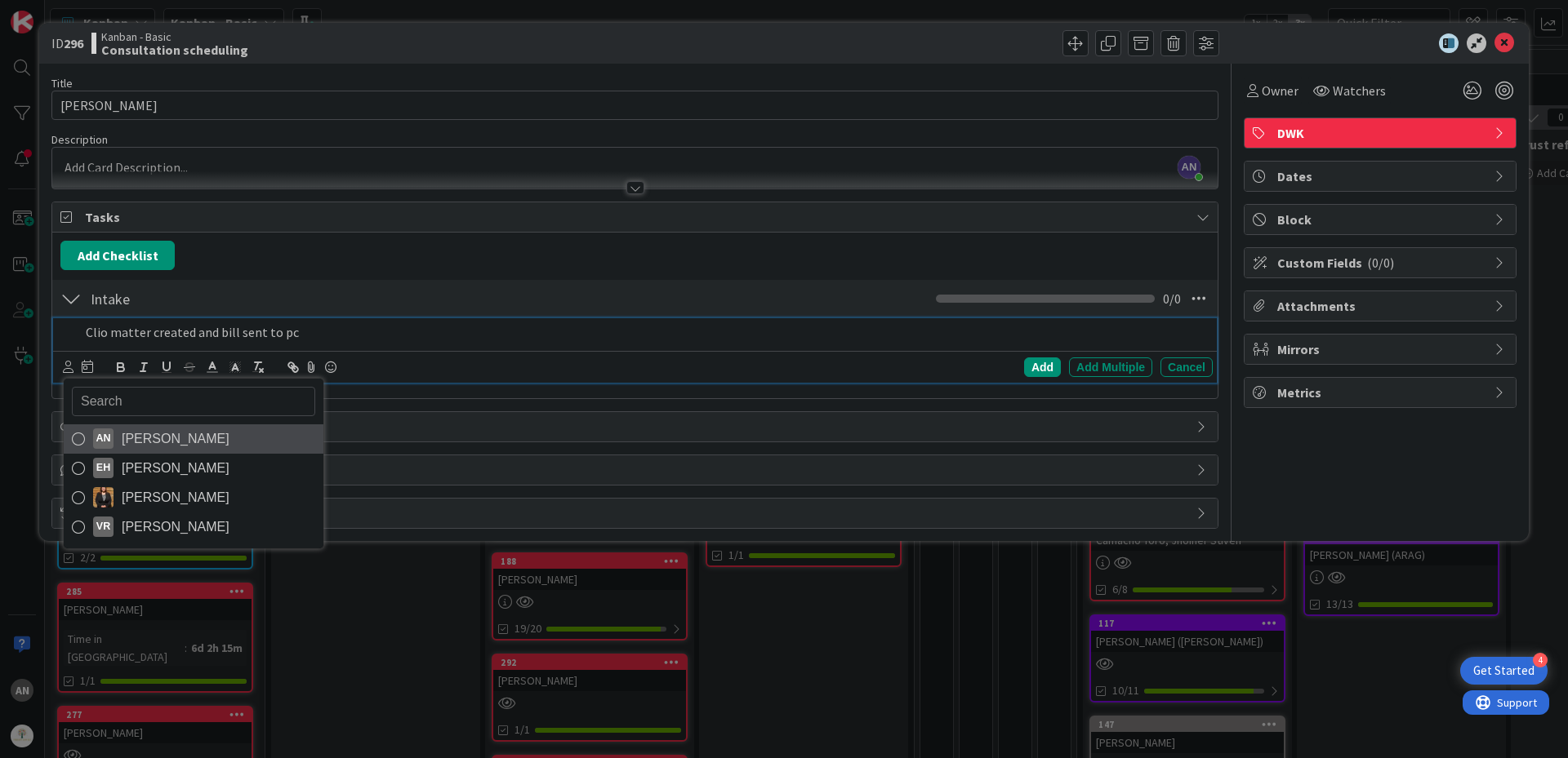
click at [147, 436] on span "[PERSON_NAME]" at bounding box center [175, 439] width 108 height 24
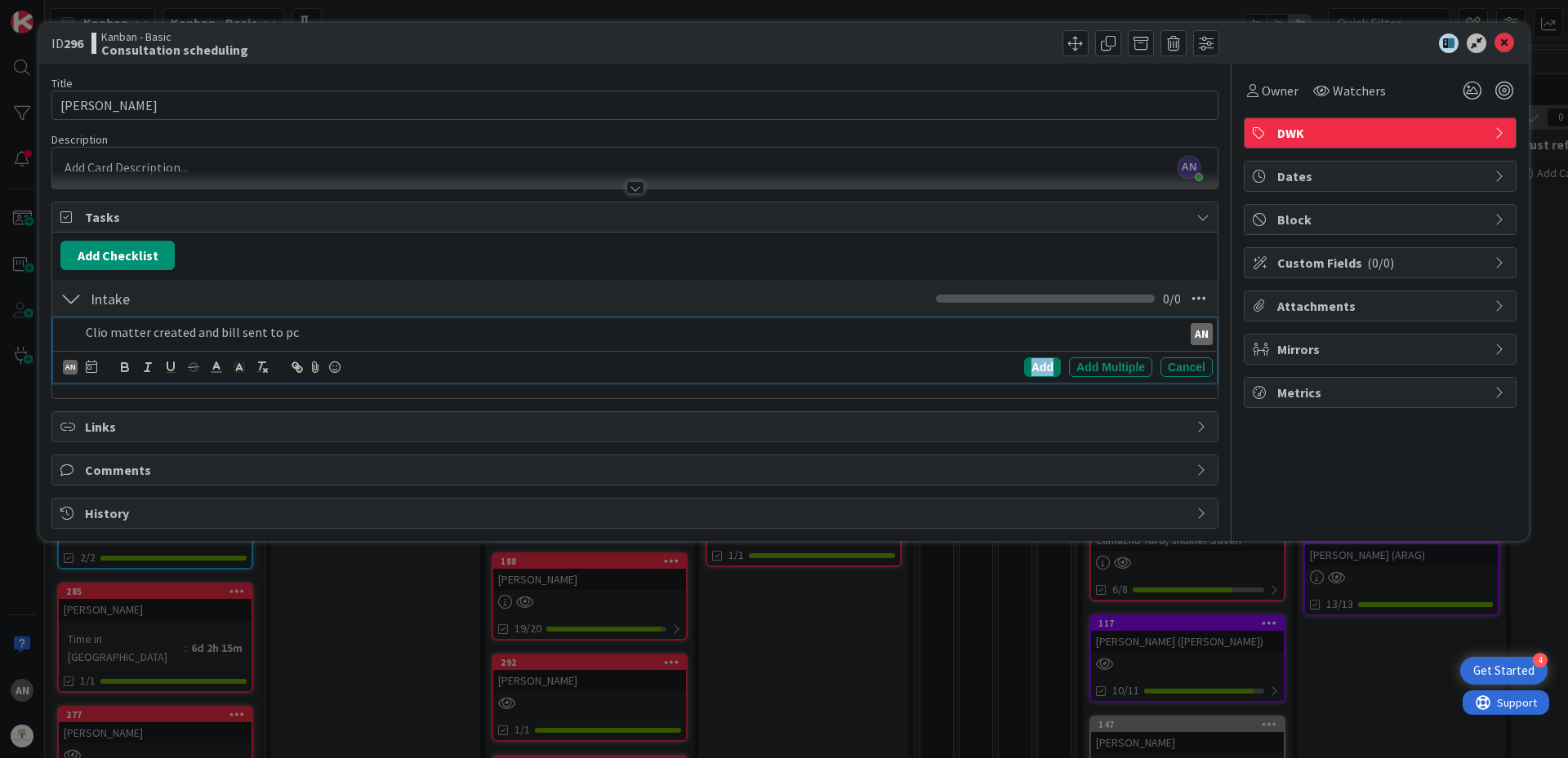
click at [1048, 367] on div "Add" at bounding box center [1042, 367] width 37 height 20
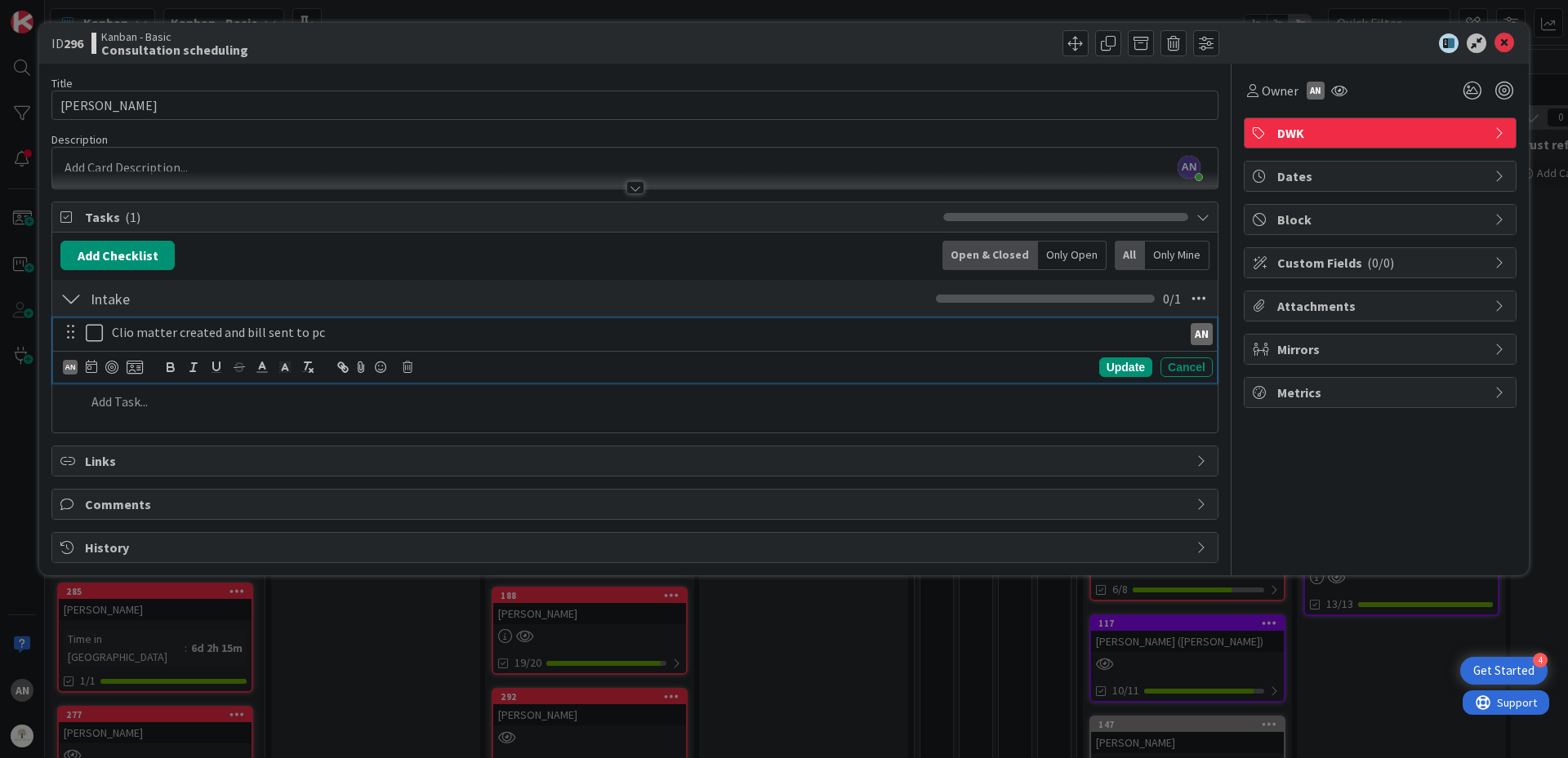
click at [91, 332] on icon at bounding box center [98, 333] width 24 height 20
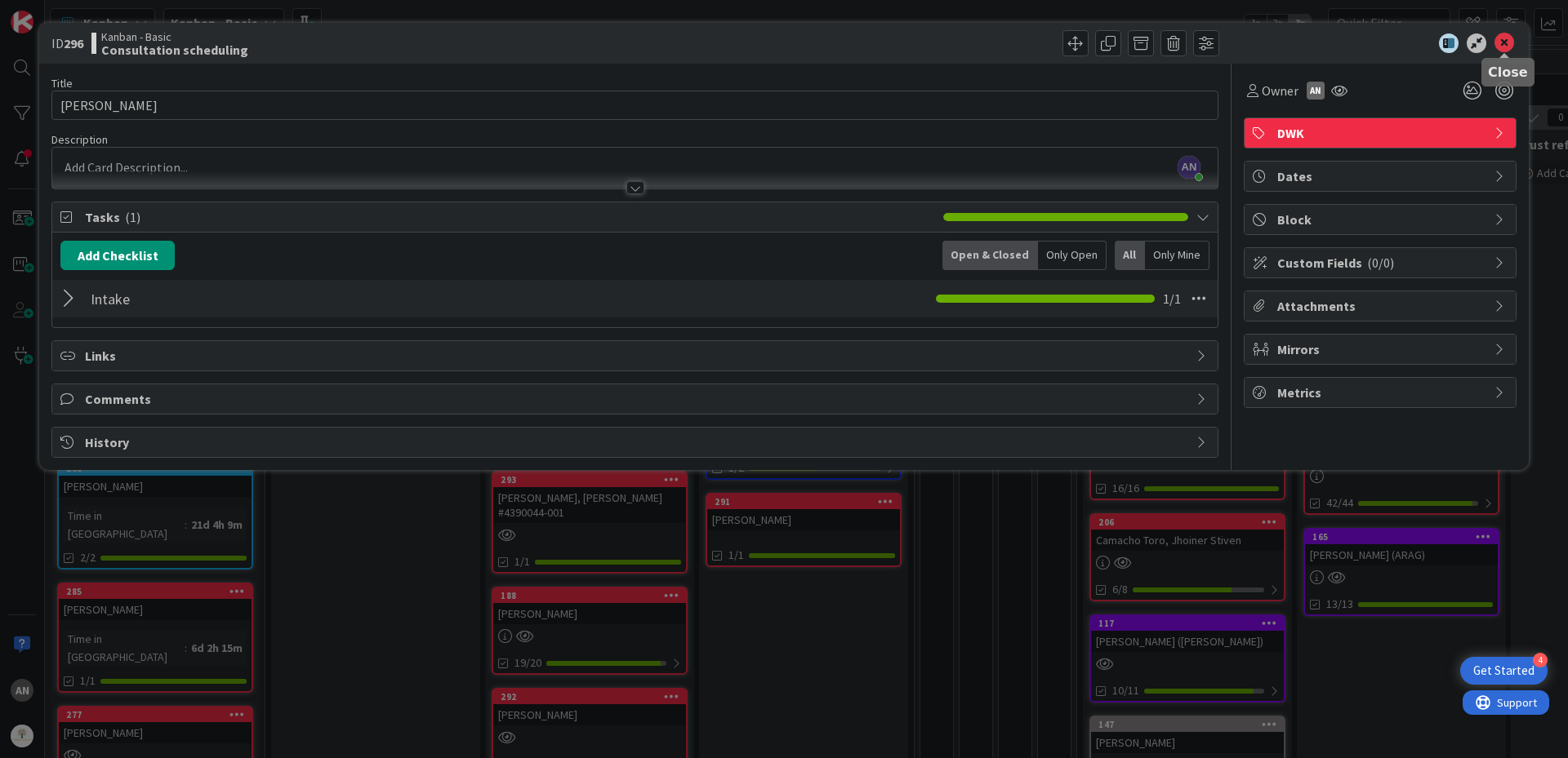
click at [1502, 42] on icon at bounding box center [1504, 43] width 20 height 20
